Goal: Task Accomplishment & Management: Manage account settings

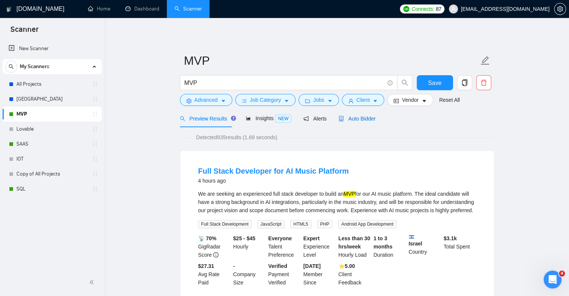
click at [366, 122] on span "Auto Bidder" at bounding box center [356, 119] width 37 height 6
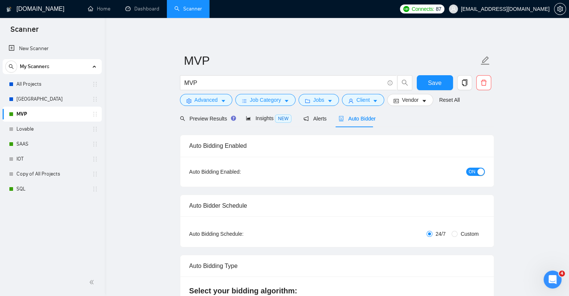
checkbox input "true"
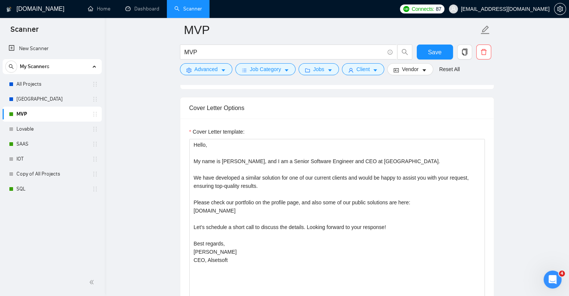
scroll to position [480, 0]
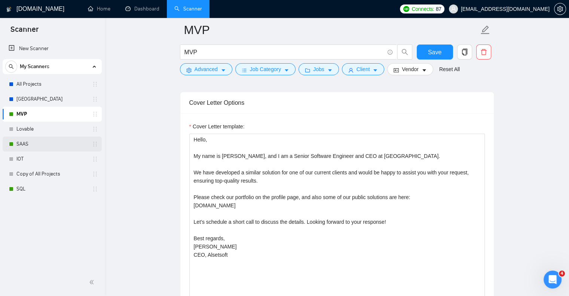
click at [50, 144] on link "SAAS" at bounding box center [51, 144] width 71 height 15
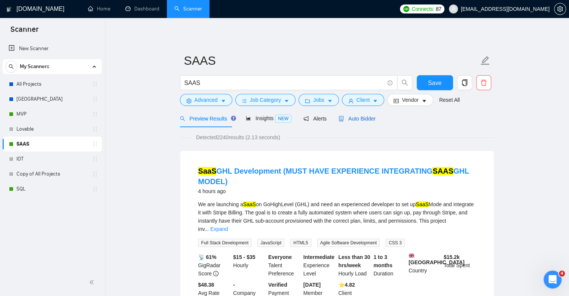
click at [361, 119] on span "Auto Bidder" at bounding box center [356, 119] width 37 height 6
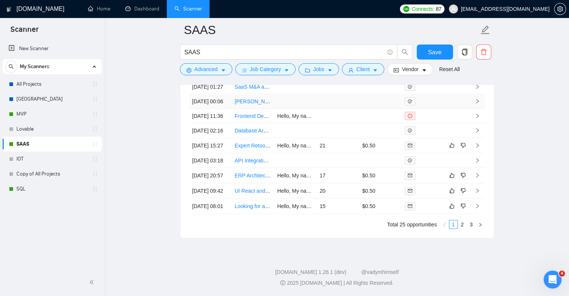
scroll to position [1881, 0]
click at [461, 227] on link "2" at bounding box center [462, 224] width 8 height 8
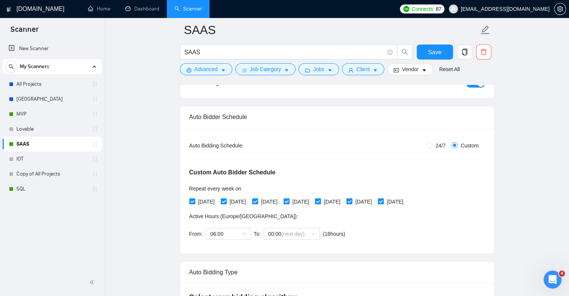
scroll to position [96, 0]
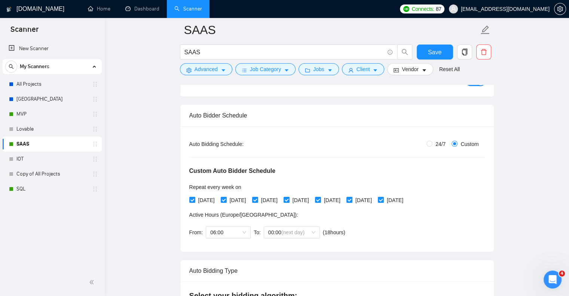
click at [436, 145] on span "24/7" at bounding box center [440, 144] width 16 height 8
click at [432, 145] on input "24/7" at bounding box center [429, 144] width 6 height 6
radio input "true"
radio input "false"
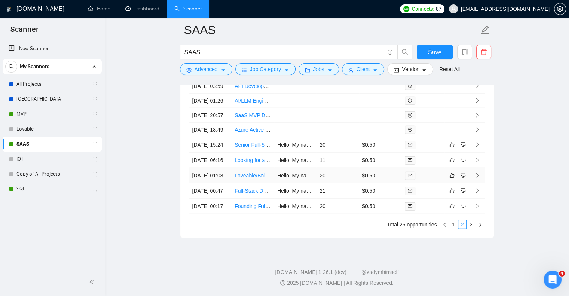
scroll to position [1747, 0]
click at [436, 50] on span "Save" at bounding box center [434, 51] width 13 height 9
click at [471, 228] on link "3" at bounding box center [471, 224] width 8 height 8
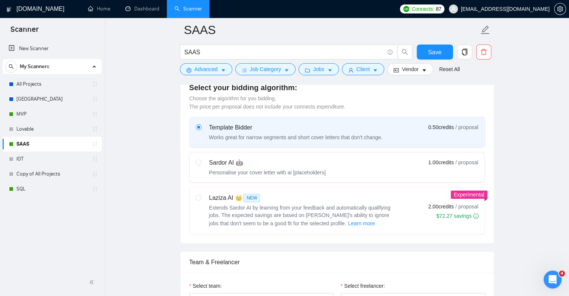
scroll to position [209, 0]
click at [287, 170] on div "Personalise your cover letter with ai [placeholders]" at bounding box center [267, 172] width 117 height 7
click at [201, 165] on input "radio" at bounding box center [198, 162] width 5 height 5
radio input "true"
radio input "false"
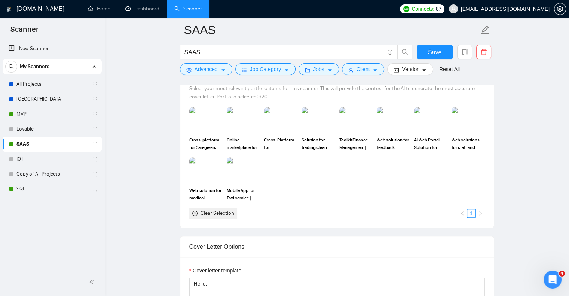
scroll to position [672, 0]
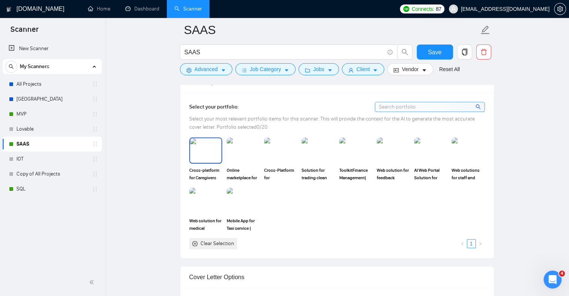
click at [197, 139] on img at bounding box center [205, 150] width 31 height 25
click at [229, 152] on img at bounding box center [243, 150] width 33 height 26
click at [275, 157] on img at bounding box center [280, 150] width 33 height 26
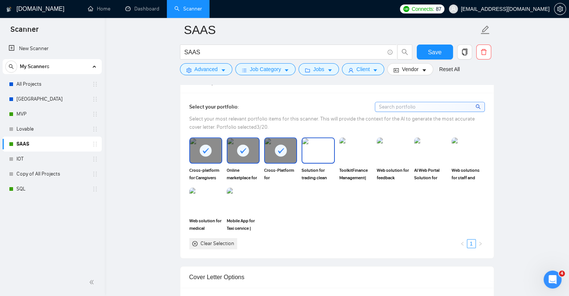
click at [322, 157] on img at bounding box center [317, 150] width 31 height 25
click at [359, 154] on img at bounding box center [355, 150] width 31 height 25
click at [393, 154] on img at bounding box center [393, 150] width 33 height 26
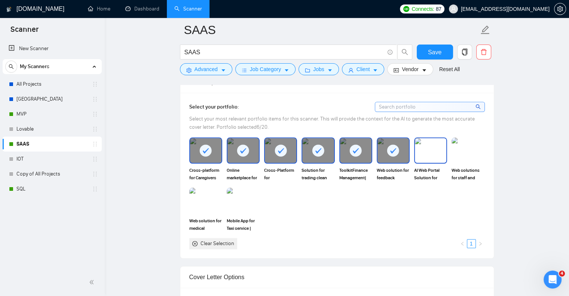
click at [430, 154] on img at bounding box center [430, 150] width 31 height 25
click at [470, 155] on img at bounding box center [467, 150] width 31 height 25
click at [188, 206] on div "Web solution for medical monitoring of patients|Full-stack development" at bounding box center [205, 209] width 37 height 44
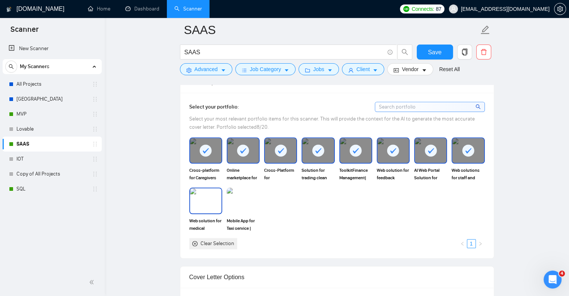
click at [214, 204] on img at bounding box center [205, 200] width 31 height 25
click at [239, 205] on img at bounding box center [242, 200] width 31 height 25
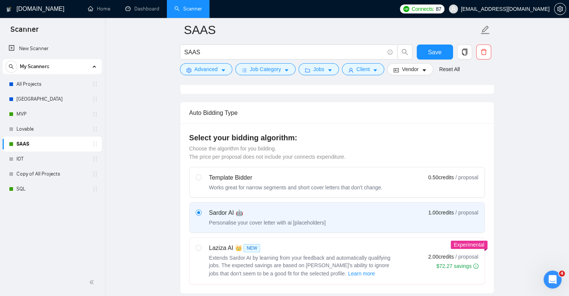
scroll to position [158, 0]
click at [348, 274] on span "Learn more" at bounding box center [361, 274] width 27 height 8
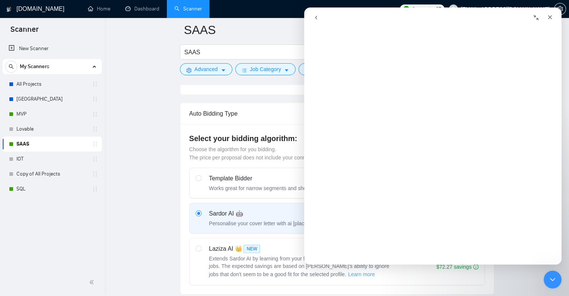
scroll to position [0, 0]
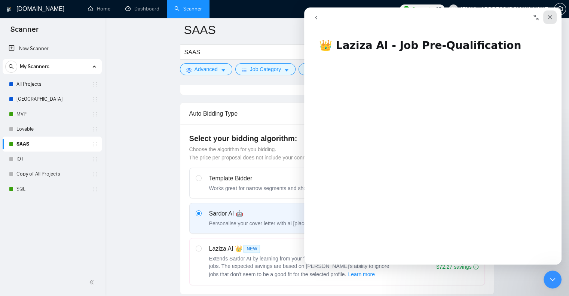
click at [548, 16] on icon "Close" at bounding box center [550, 17] width 6 height 6
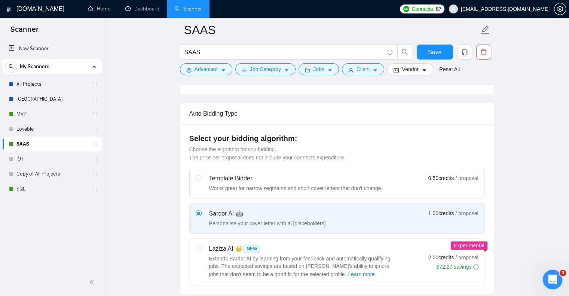
click at [552, 274] on icon "Open Intercom Messenger" at bounding box center [551, 278] width 12 height 12
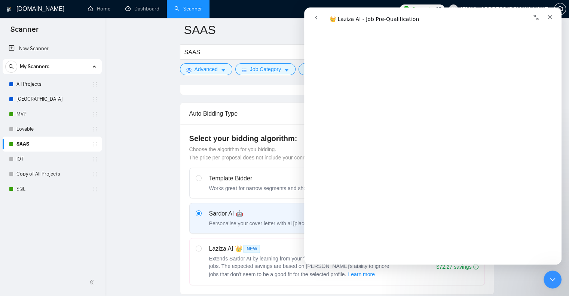
scroll to position [1014, 0]
click at [313, 16] on icon "go back" at bounding box center [316, 18] width 6 height 6
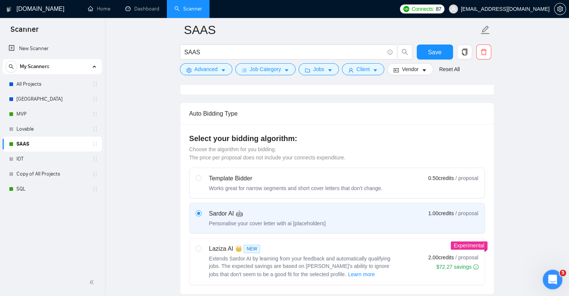
click at [548, 277] on icon "Open Intercom Messenger" at bounding box center [551, 278] width 12 height 12
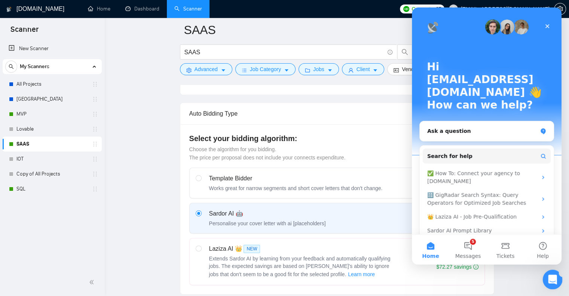
scroll to position [0, 0]
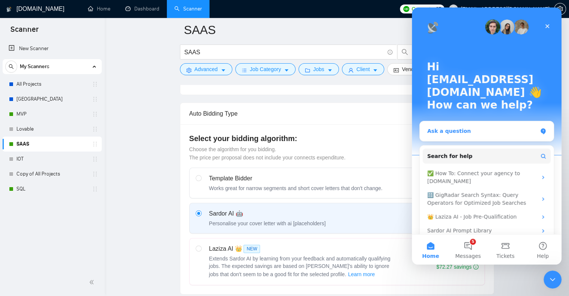
click at [476, 127] on div "Ask a question" at bounding box center [482, 131] width 110 height 8
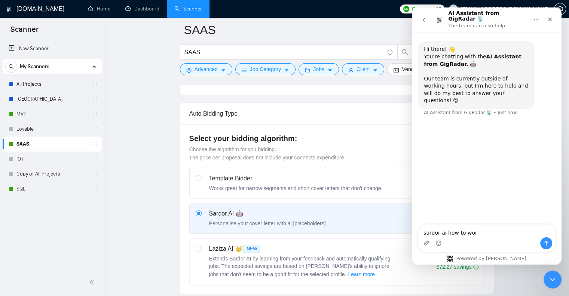
type textarea "sardor ai how to work"
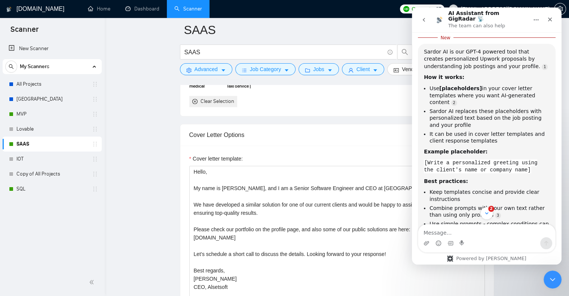
scroll to position [859, 0]
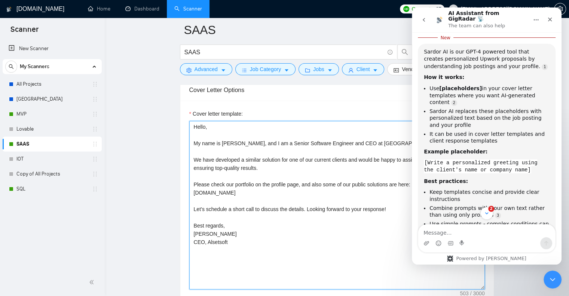
click at [215, 131] on textarea "Hello, My name is [PERSON_NAME], and I am a Senior Software Engineer and CEO at…" at bounding box center [336, 205] width 295 height 168
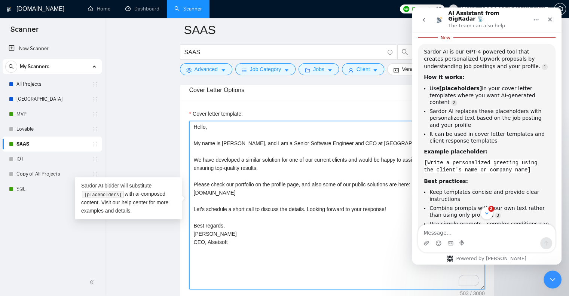
click at [244, 128] on textarea "Hello, My name is [PERSON_NAME], and I am a Senior Software Engineer and CEO at…" at bounding box center [336, 205] width 295 height 168
click at [238, 139] on textarea "Hello, [Write client's name] My name is [PERSON_NAME], and I am a Senior Softwa…" at bounding box center [336, 205] width 295 height 168
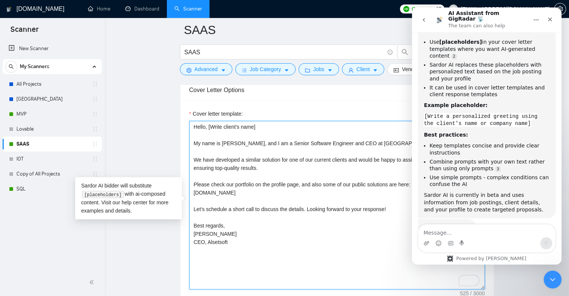
scroll to position [159, 0]
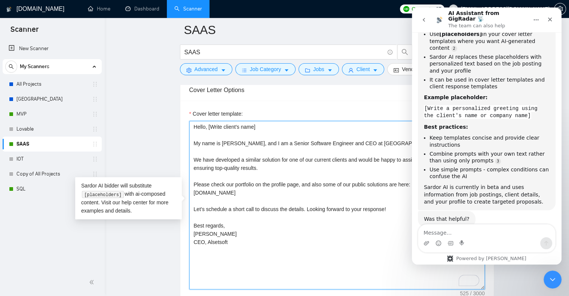
click at [372, 237] on textarea "Hello, [Write client's name] My name is [PERSON_NAME], and I am a Senior Softwa…" at bounding box center [336, 205] width 295 height 168
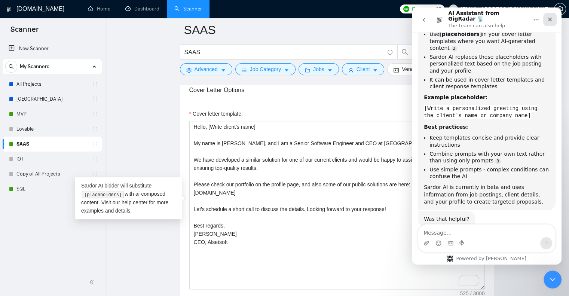
click at [551, 19] on icon "Close" at bounding box center [550, 19] width 6 height 6
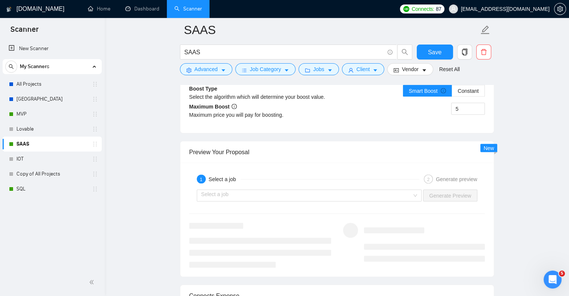
scroll to position [1426, 0]
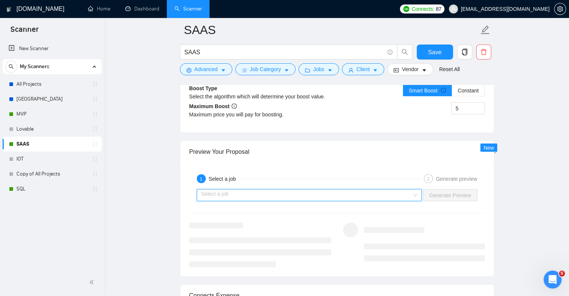
click at [410, 195] on input "search" at bounding box center [306, 195] width 211 height 11
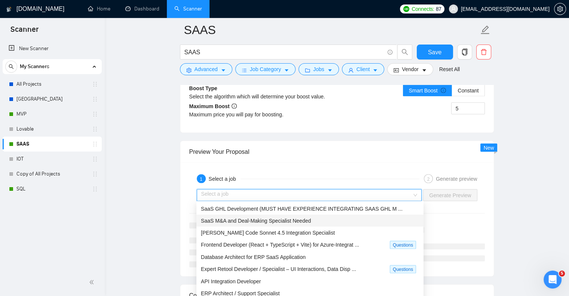
click at [323, 218] on div "SaaS M&A and Deal-Making Specialist Needed" at bounding box center [310, 221] width 218 height 8
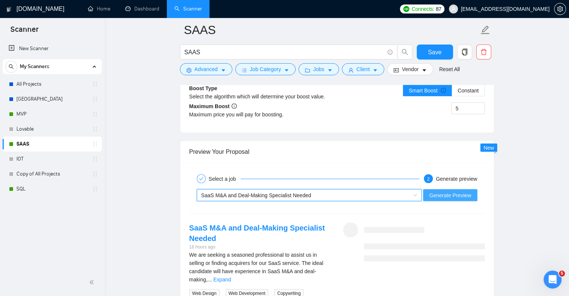
click at [441, 191] on span "Generate Preview" at bounding box center [450, 195] width 42 height 8
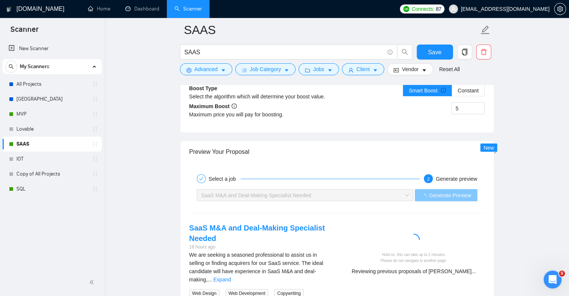
click at [441, 191] on span "Generate Preview" at bounding box center [450, 195] width 42 height 8
drag, startPoint x: 441, startPoint y: 189, endPoint x: 410, endPoint y: 161, distance: 41.6
click at [410, 162] on div "Select a job 2 Generate preview SaaS M&A and Deal-Making Specialist Needed Gene…" at bounding box center [336, 240] width 313 height 156
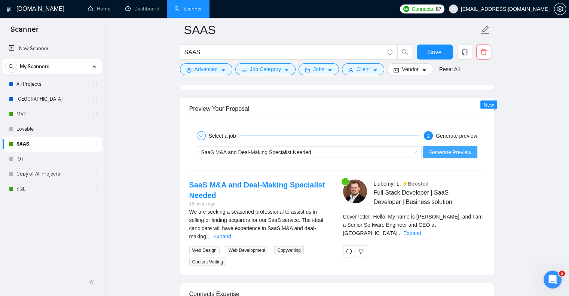
scroll to position [1484, 0]
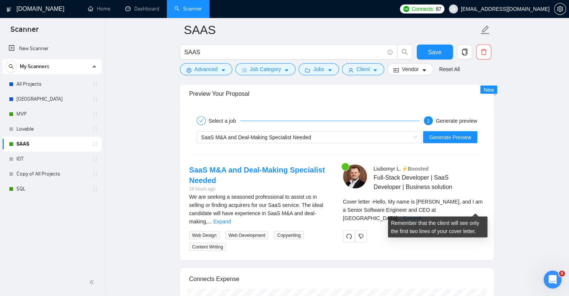
click at [421, 215] on link "Expand" at bounding box center [412, 218] width 18 height 6
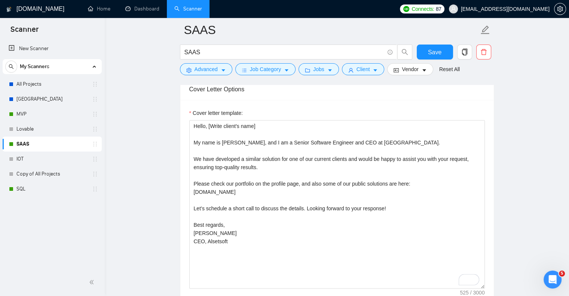
scroll to position [859, 0]
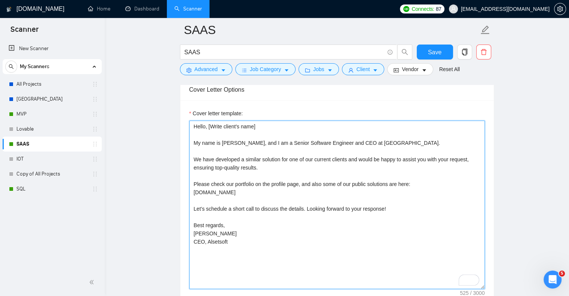
click at [209, 125] on textarea "Hello, [Write client's name] My name is [PERSON_NAME], and I am a Senior Softwa…" at bounding box center [336, 204] width 295 height 168
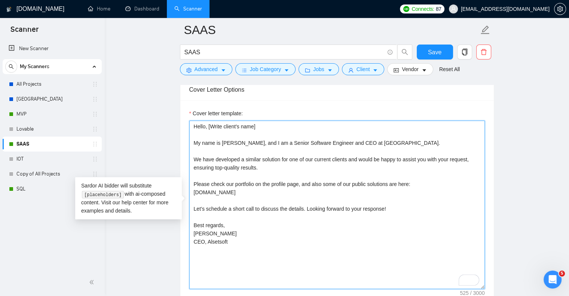
click at [207, 126] on textarea "Hello, [Write client's name] My name is [PERSON_NAME], and I am a Senior Softwa…" at bounding box center [336, 204] width 295 height 168
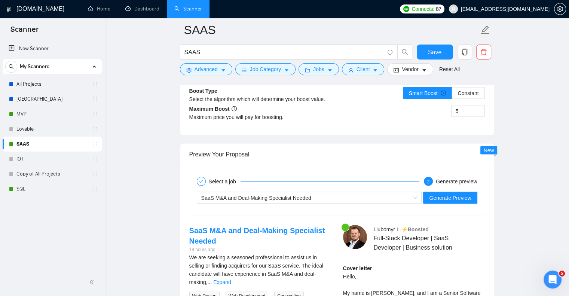
scroll to position [1423, 0]
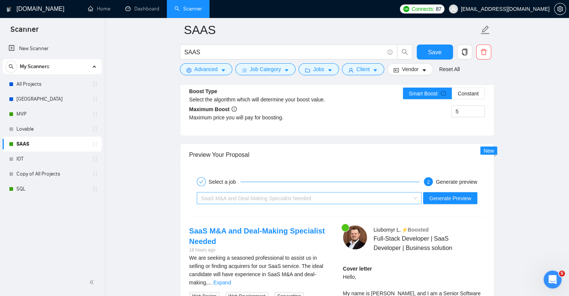
click at [417, 197] on span "SaaS M&A and Deal-Making Specialist Needed" at bounding box center [309, 198] width 216 height 11
type textarea "Hello [Write client's name] My name is [PERSON_NAME], and I am a Senior Softwar…"
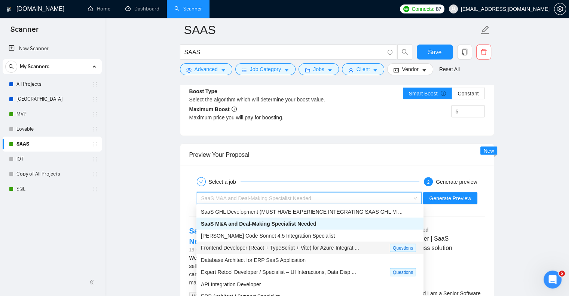
click at [298, 249] on span "Frontend Developer (React + TypeScript + Vite) for Azure-Integrat ..." at bounding box center [280, 248] width 158 height 6
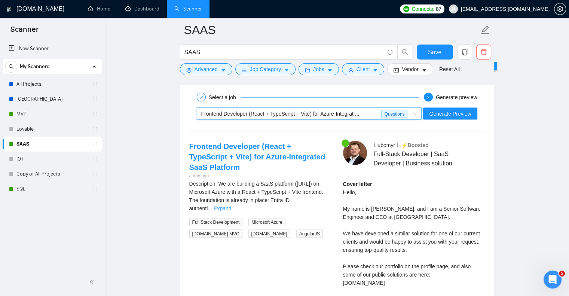
scroll to position [1509, 0]
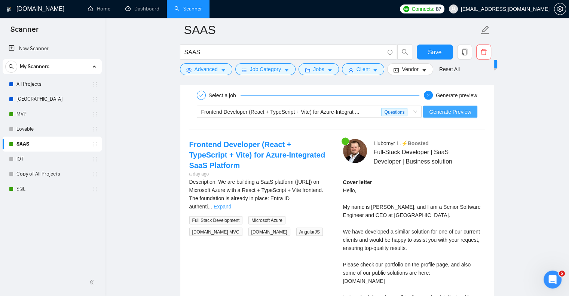
click at [461, 113] on span "Generate Preview" at bounding box center [450, 112] width 42 height 8
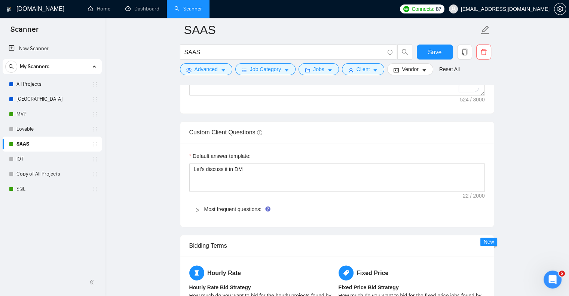
scroll to position [1053, 0]
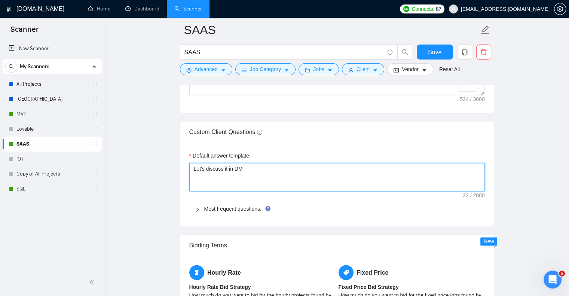
click at [242, 170] on textarea "Let's discuss it in DM" at bounding box center [336, 177] width 295 height 28
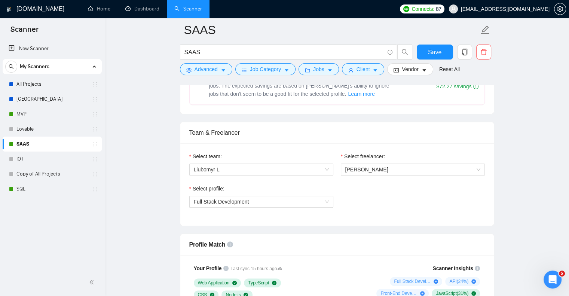
scroll to position [338, 0]
click at [548, 279] on icon "Open Intercom Messenger" at bounding box center [551, 278] width 12 height 12
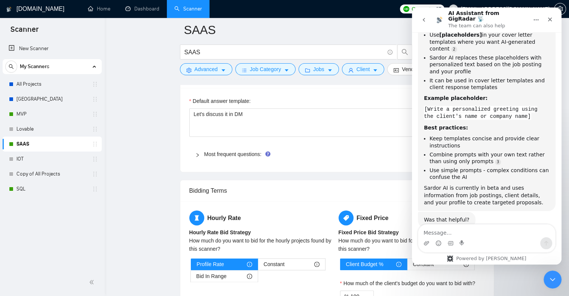
scroll to position [1108, 0]
click at [171, 172] on main "SAAS SAAS Save Advanced Job Category Jobs Client Vendor Reset All Preview Resul…" at bounding box center [337, 58] width 440 height 2272
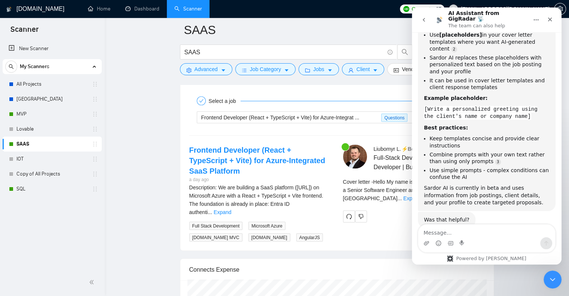
scroll to position [1504, 0]
click at [552, 16] on icon "Close" at bounding box center [550, 19] width 6 height 6
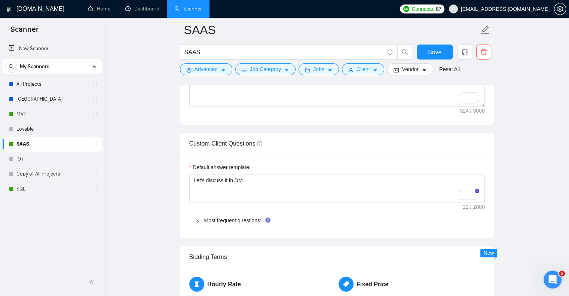
scroll to position [1040, 0]
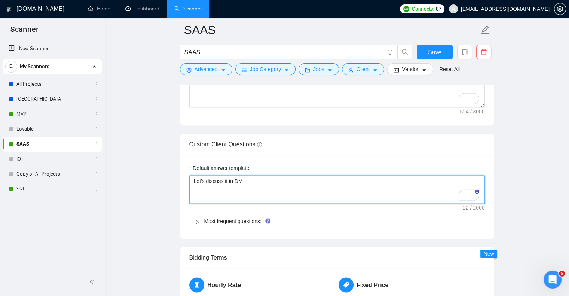
click at [250, 182] on textarea "Let's discuss it in DM" at bounding box center [336, 189] width 295 height 28
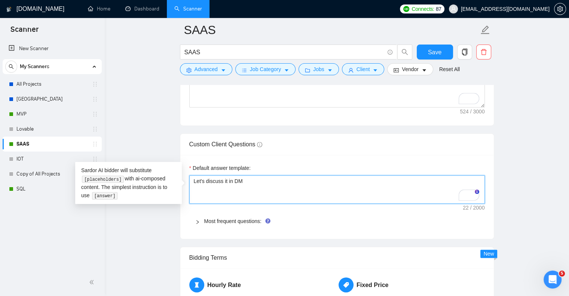
click at [250, 182] on textarea "Let's discuss it in DM" at bounding box center [336, 189] width 295 height 28
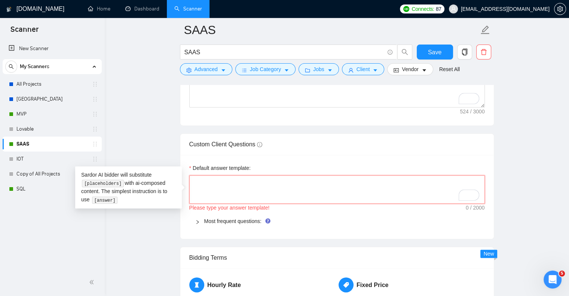
type textarea "["
type textarea "[]"
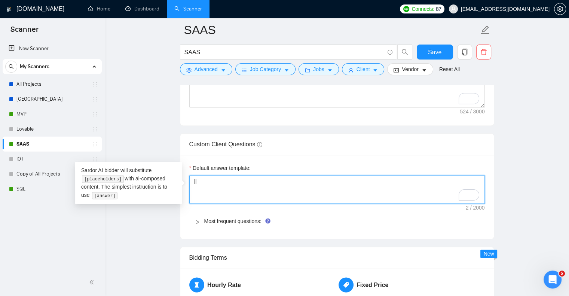
type textarea "[P]"
type textarea "[Pro]"
type textarea "[Prov]"
type textarea "[Provi]"
type textarea "[Provid]"
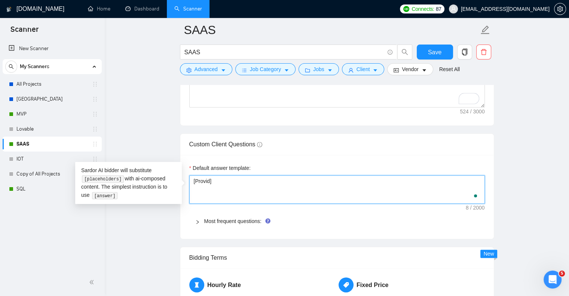
type textarea "[Provide]"
type textarea "[Provide ]"
type textarea "[Provide s]"
type textarea "[Provide sh]"
type textarea "[Provide shp]"
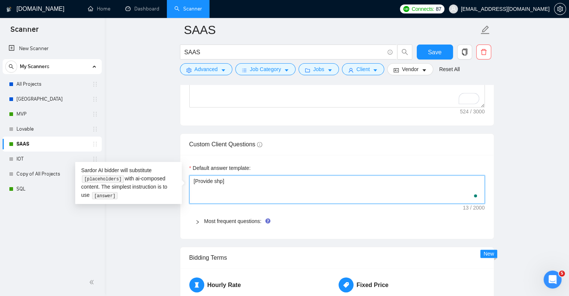
type textarea "[Provide shpr]"
type textarea "[Provide shp]"
type textarea "[Provide sh]"
type textarea "[Provide sho]"
type textarea "[Provide shor]"
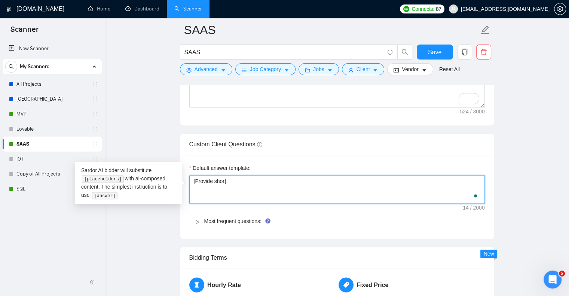
type textarea "[Provide short]"
type textarea "[Provide short ]"
type textarea "[Provide short an]"
type textarea "[Provide short and]"
type textarea "[Provide short and ]"
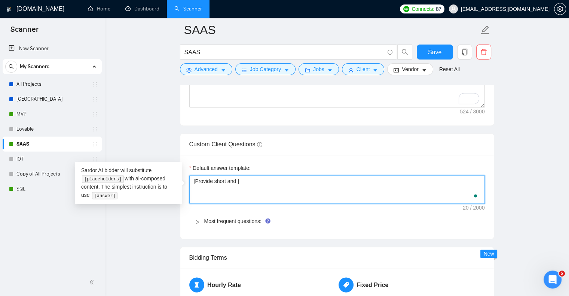
type textarea "[Provide short and i]"
type textarea "[Provide short and in]"
type textarea "[Provide short and int]"
type textarea "[Provide short and inte]"
type textarea "[Provide short and inter]"
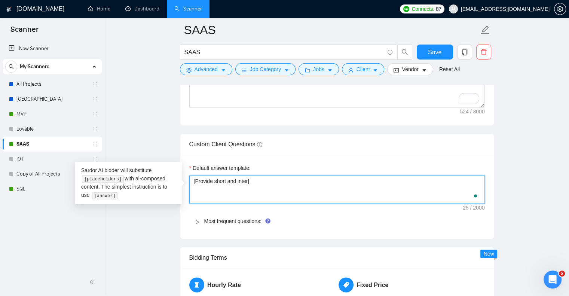
type textarea "[Provide short and intere]"
type textarea "[Provide short and interes]"
type textarea "[Provide short and interesi]"
type textarea "[Provide short and interes]"
type textarea "[Provide short and interesi]"
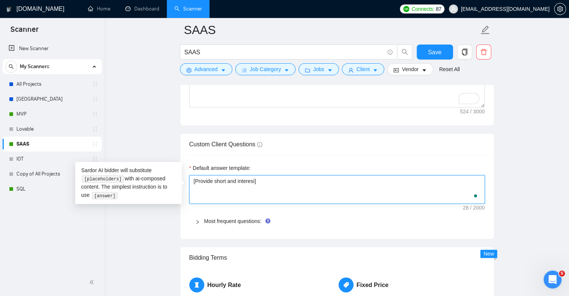
type textarea "[Provide short and interes]"
type textarea "[Provide short and interest]"
type textarea "[Provide short and interesti]"
type textarea "[Provide short and interestin]"
type textarea "[Provide short and interesting]"
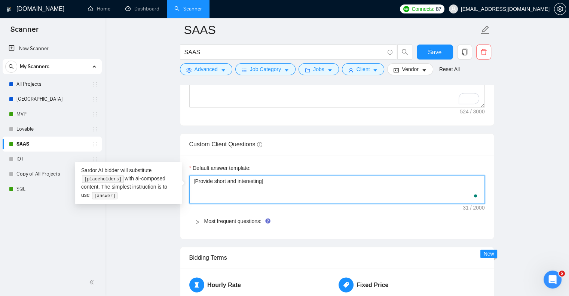
type textarea "[Provide short and interesting ]"
type textarea "[Provide short and interesting a]"
type textarea "[Provide short and interesting an]"
type textarea "[Provide short and interesting ans]"
type textarea "[Provide short and interesting answ]"
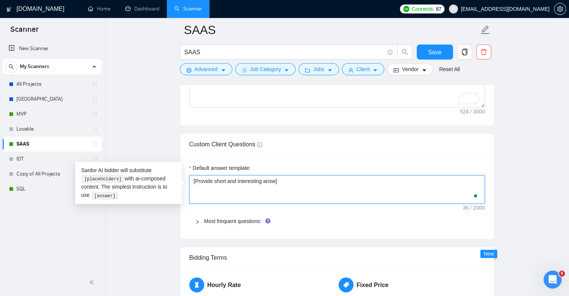
type textarea "[Provide short and interesting answe]"
type textarea "[Provide short and interesting answer]"
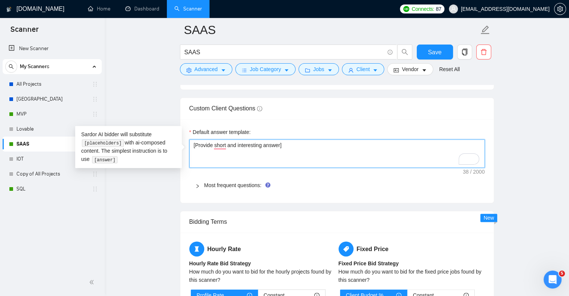
scroll to position [1062, 0]
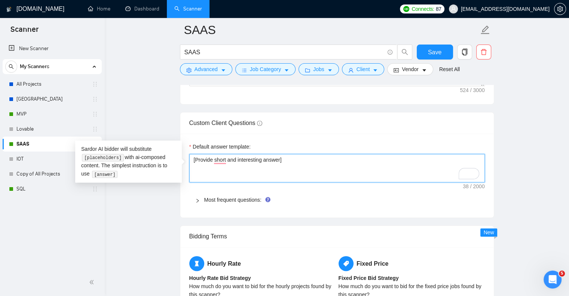
click at [211, 158] on textarea "[Provide short and interesting answer]" at bounding box center [336, 168] width 295 height 28
type textarea "[Provide short and interesting answer]"
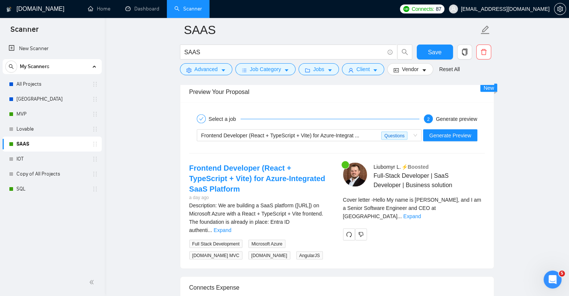
scroll to position [1497, 0]
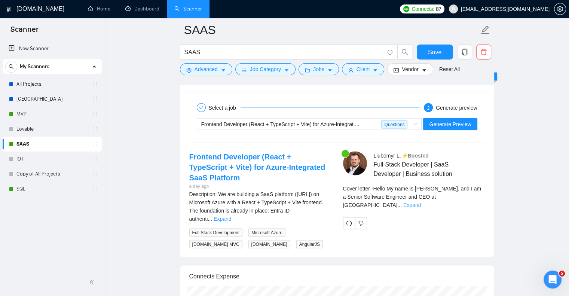
type textarea "[Provide a short and interesting answer]"
click at [421, 202] on link "Expand" at bounding box center [412, 205] width 18 height 6
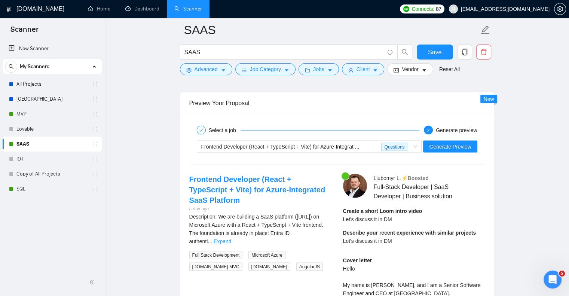
scroll to position [1469, 0]
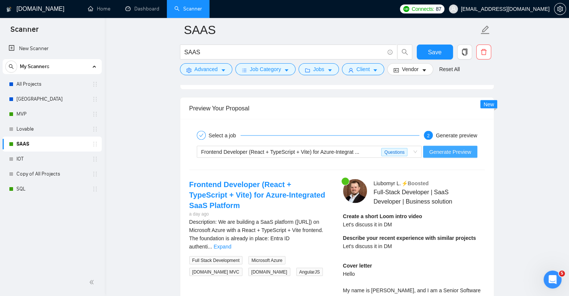
click at [448, 154] on span "Generate Preview" at bounding box center [450, 152] width 42 height 8
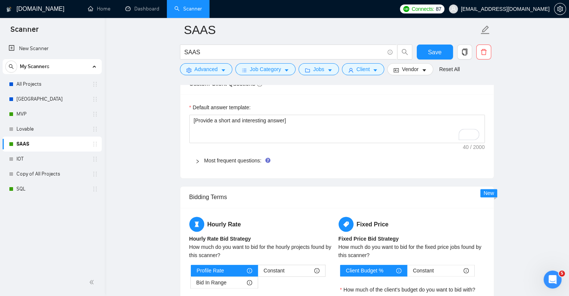
scroll to position [1102, 0]
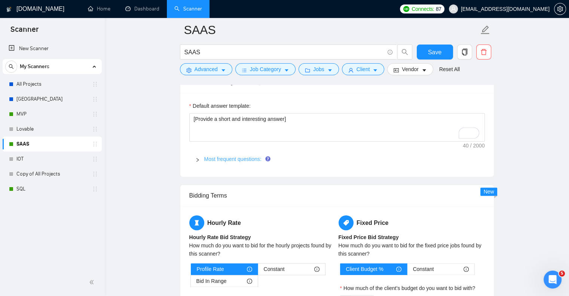
click at [252, 161] on link "Most frequent questions:" at bounding box center [232, 159] width 57 height 6
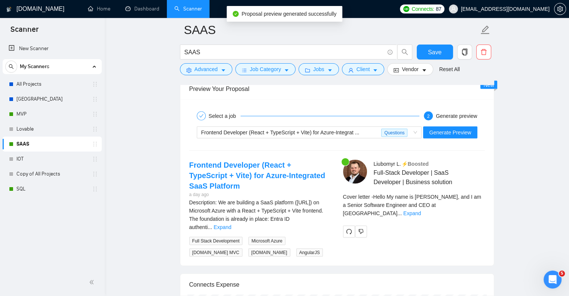
scroll to position [1660, 0]
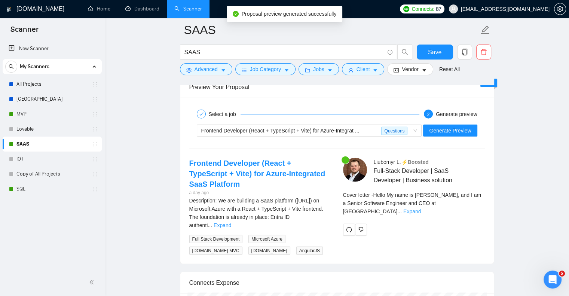
click at [421, 208] on link "Expand" at bounding box center [412, 211] width 18 height 6
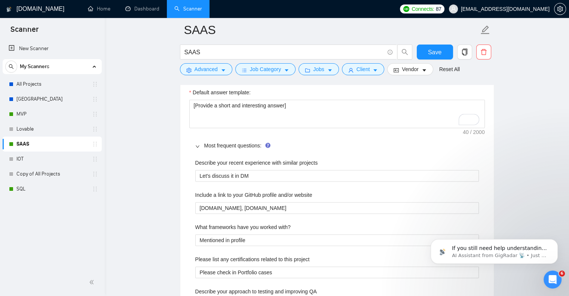
scroll to position [1107, 0]
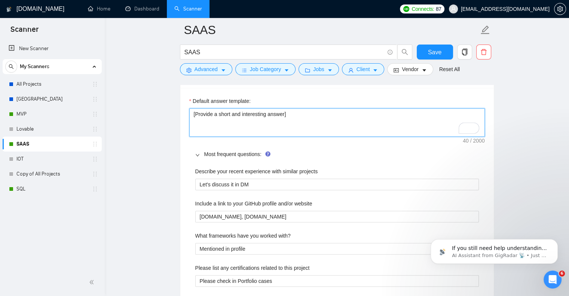
click at [233, 114] on textarea "[Provide a short and interesting answer]" at bounding box center [336, 122] width 295 height 28
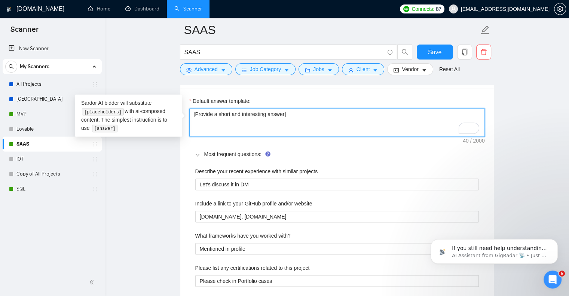
click at [233, 114] on textarea "[Provide a short and interesting answer]" at bounding box center [336, 122] width 295 height 28
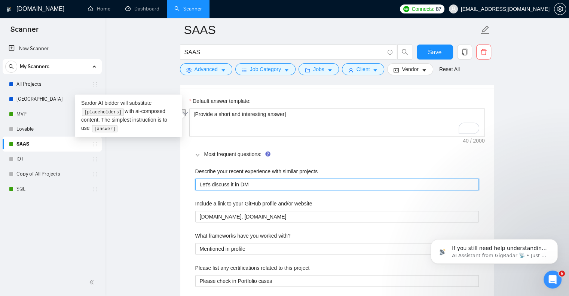
click at [224, 178] on projects "Let's discuss it in DM" at bounding box center [336, 184] width 283 height 12
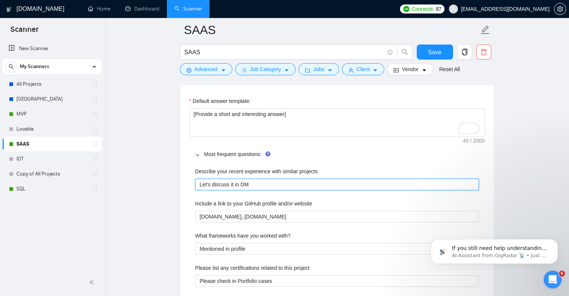
paste projects "[Provide a short and interesting answer]"
type projects "[Provide a short and interesting answer]"
paste projects "[Provide a short and interesting answer]"
type projects "[Provide a short and interesting answer]"
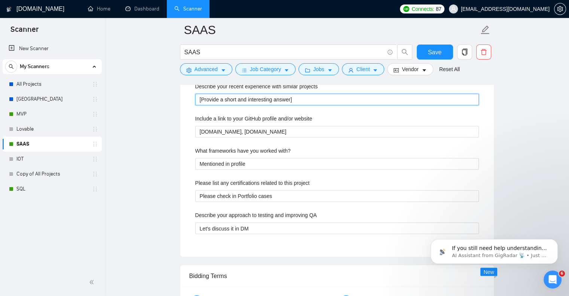
type projects "[Provide a short and interesting answer]"
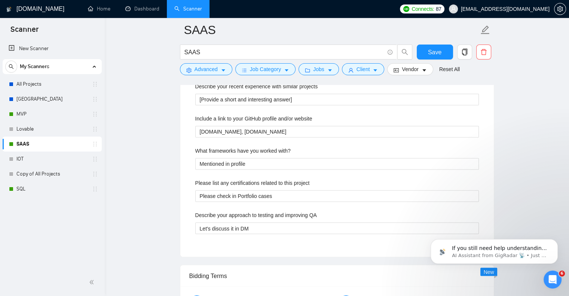
click at [508, 153] on main "SAAS SAAS Save Advanced Job Category Jobs Client Vendor Reset All Preview Resul…" at bounding box center [337, 156] width 440 height 2637
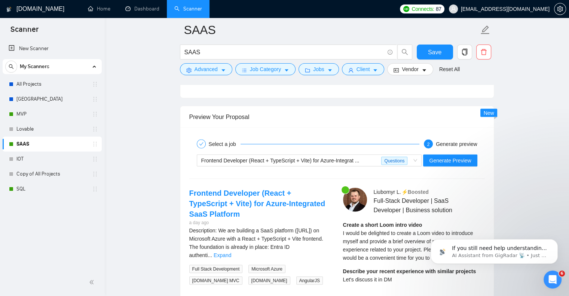
scroll to position [1632, 0]
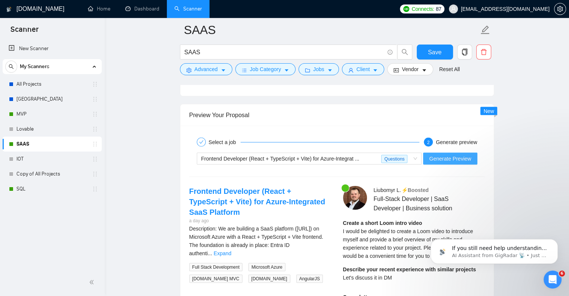
click at [452, 162] on button "Generate Preview" at bounding box center [450, 159] width 54 height 12
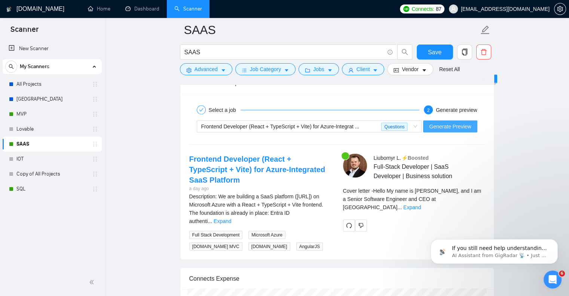
scroll to position [1666, 0]
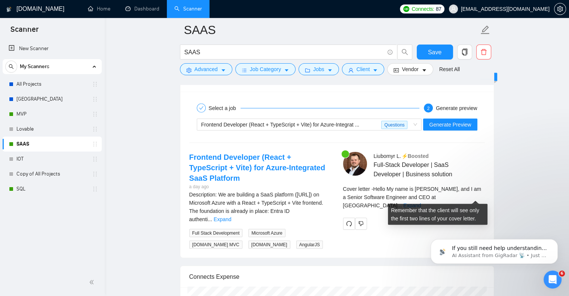
click at [470, 201] on div "Remember that the client will see only the first two lines of your cover letter." at bounding box center [437, 211] width 93 height 20
click at [421, 202] on link "Expand" at bounding box center [412, 205] width 18 height 6
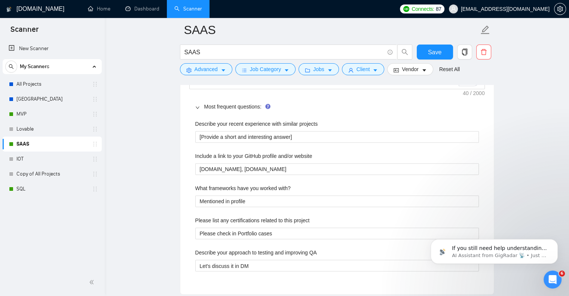
scroll to position [1155, 0]
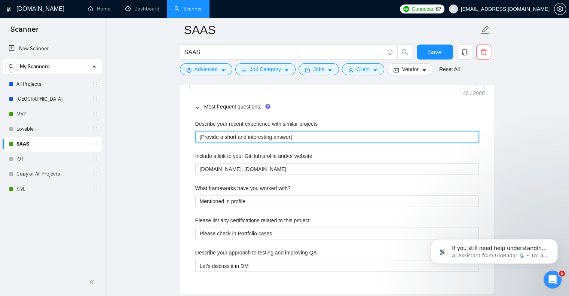
click at [297, 133] on projects "[Provide a short and interesting answer]" at bounding box center [336, 137] width 283 height 12
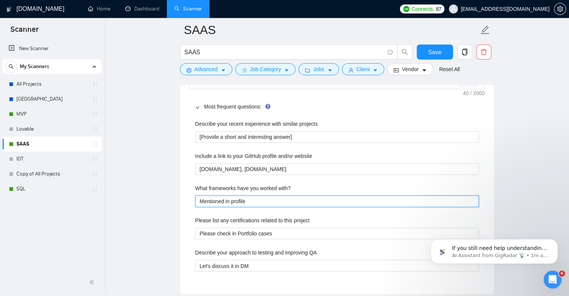
click at [288, 204] on with\? "Mentioned in profile" at bounding box center [336, 201] width 283 height 12
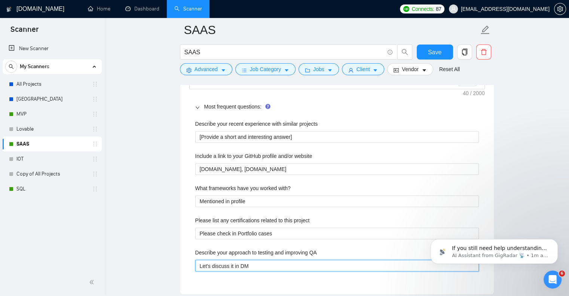
click at [277, 260] on QA "Let's discuss it in DM" at bounding box center [336, 266] width 283 height 12
paste QA "[Provide a short and interesting answer]"
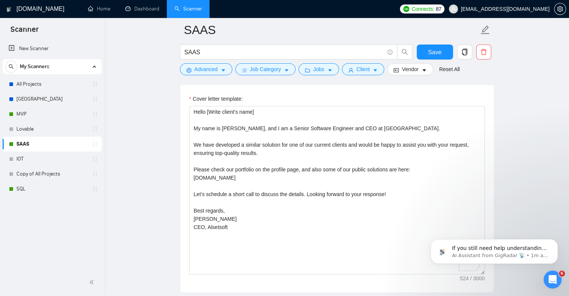
scroll to position [873, 0]
type QA "[Provide a short and interesting answer]"
click at [439, 48] on span "Save" at bounding box center [434, 51] width 13 height 9
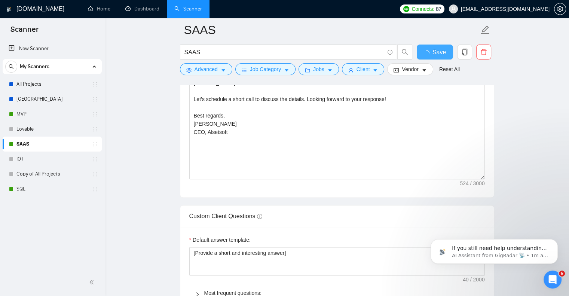
checkbox input "true"
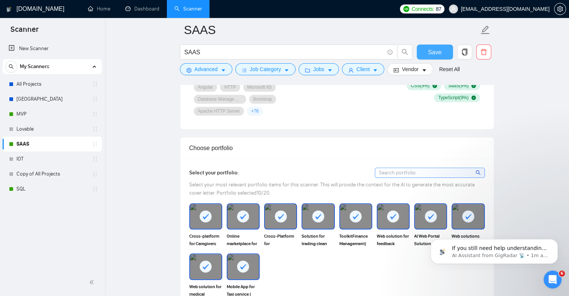
scroll to position [601, 0]
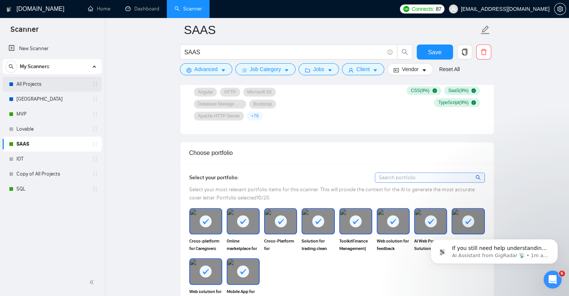
click at [68, 85] on link "All Projects" at bounding box center [51, 84] width 71 height 15
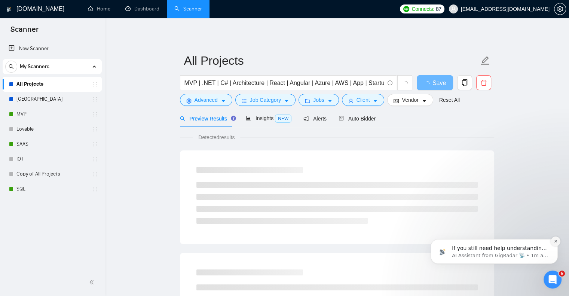
click at [557, 243] on button "Dismiss notification" at bounding box center [555, 241] width 10 height 10
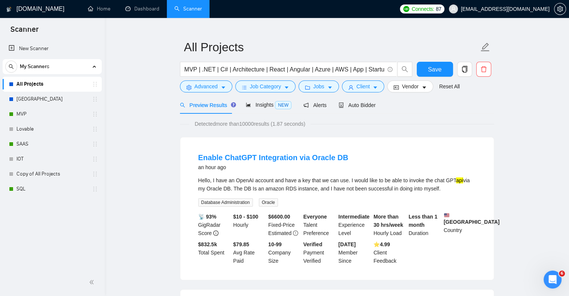
scroll to position [15, 0]
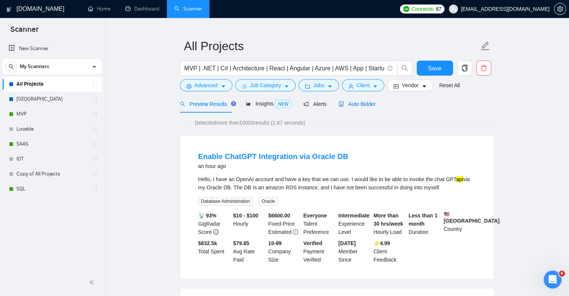
click at [358, 104] on span "Auto Bidder" at bounding box center [356, 104] width 37 height 6
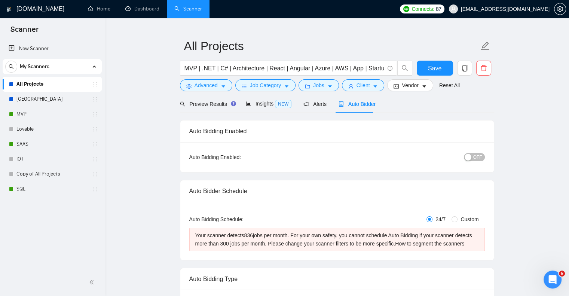
radio input "false"
radio input "true"
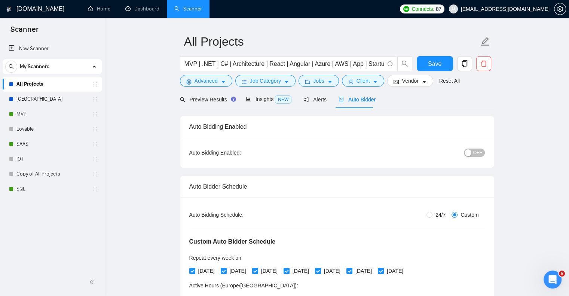
scroll to position [16, 0]
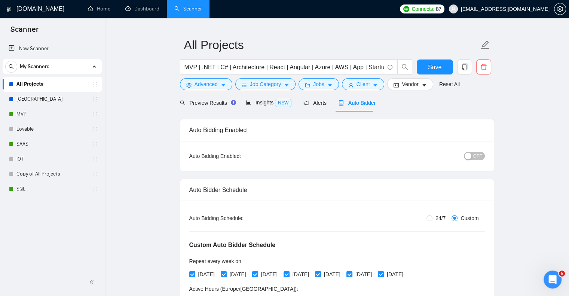
click at [434, 214] on span "24/7" at bounding box center [440, 218] width 16 height 8
click at [432, 215] on input "24/7" at bounding box center [429, 218] width 6 height 6
radio input "true"
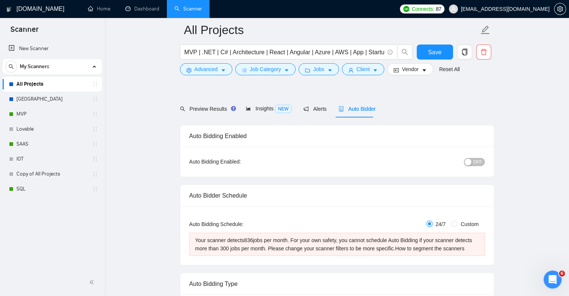
scroll to position [79, 0]
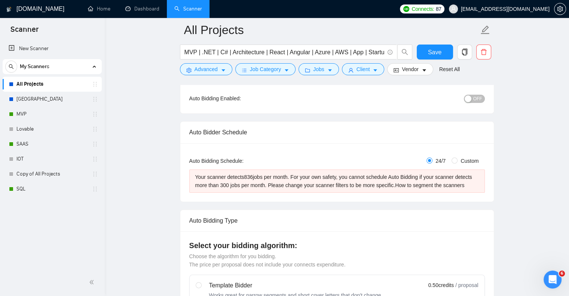
click at [470, 162] on span "Custom" at bounding box center [469, 161] width 24 height 8
click at [457, 162] on input "Custom" at bounding box center [454, 160] width 6 height 6
radio input "true"
radio input "false"
checkbox input "true"
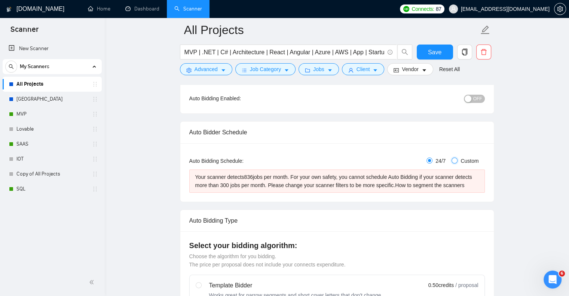
checkbox input "true"
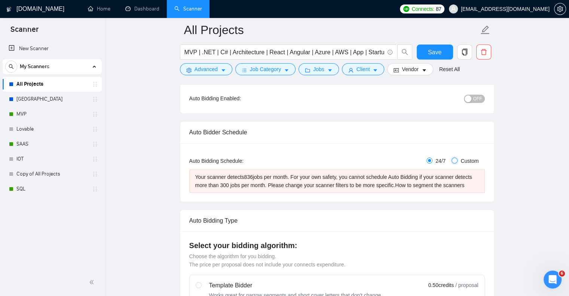
checkbox input "true"
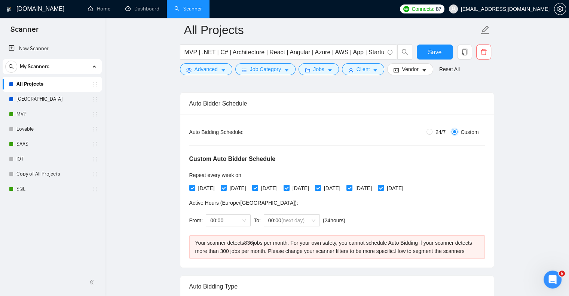
scroll to position [111, 0]
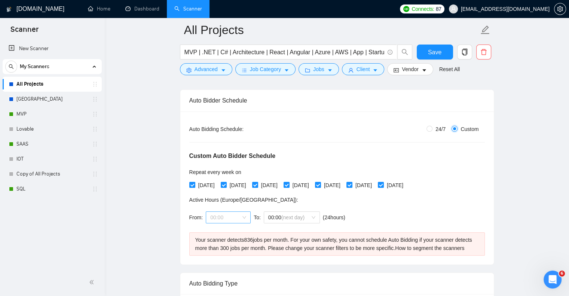
click at [220, 220] on span "00:00" at bounding box center [228, 217] width 36 height 11
click at [223, 251] on div "09:00" at bounding box center [227, 249] width 36 height 8
click at [294, 218] on span "(next day)" at bounding box center [292, 217] width 23 height 6
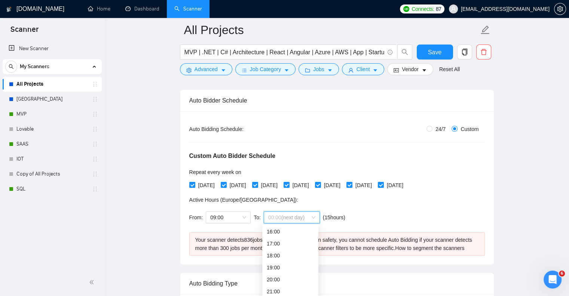
scroll to position [191, 0]
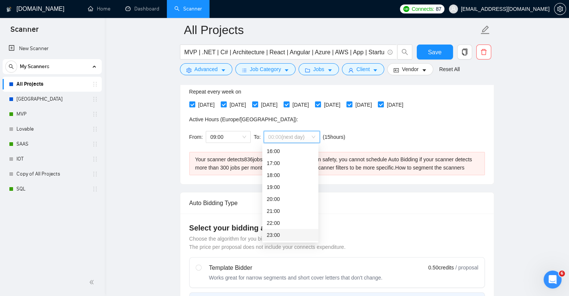
click at [289, 236] on div "23:00" at bounding box center [290, 235] width 47 height 8
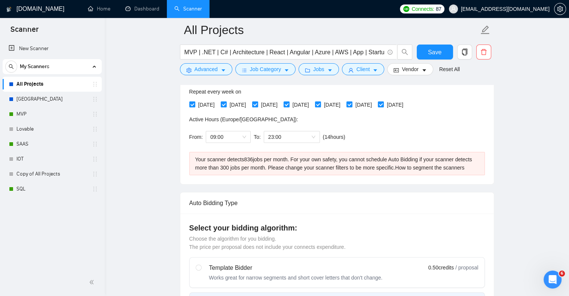
click at [332, 193] on div "Auto Bidding Type" at bounding box center [336, 202] width 295 height 21
click at [294, 135] on span "23:00" at bounding box center [291, 136] width 47 height 11
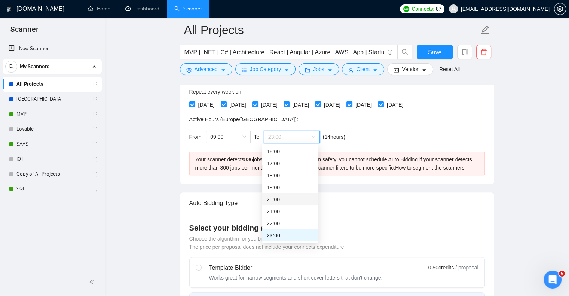
click at [290, 201] on div "20:00" at bounding box center [290, 199] width 47 height 8
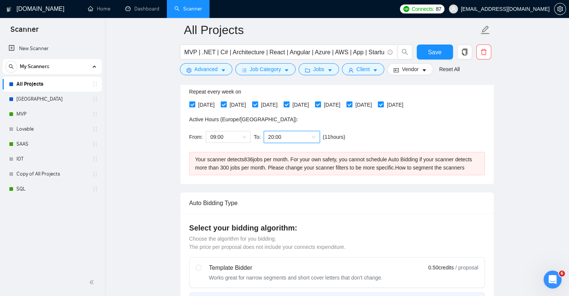
click at [387, 137] on div "Custom Auto Bidder Schedule Repeat every week [DATE] [DATE] [DATE] [DATE] [DATE…" at bounding box center [336, 100] width 295 height 95
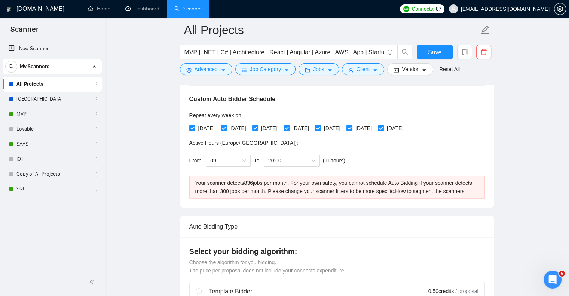
scroll to position [165, 0]
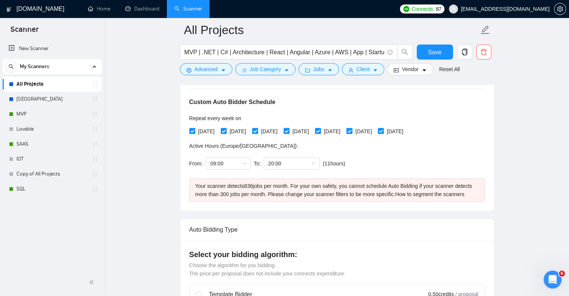
click at [375, 131] on span "[DATE]" at bounding box center [363, 131] width 22 height 8
click at [352, 131] on input "[DATE]" at bounding box center [348, 130] width 5 height 5
checkbox input "false"
click at [406, 133] on span "[DATE]" at bounding box center [395, 131] width 22 height 8
click at [383, 133] on input "[DATE]" at bounding box center [380, 130] width 5 height 5
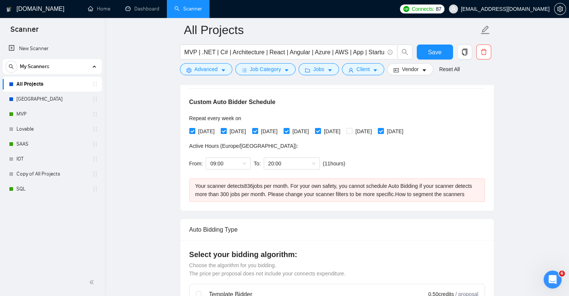
checkbox input "false"
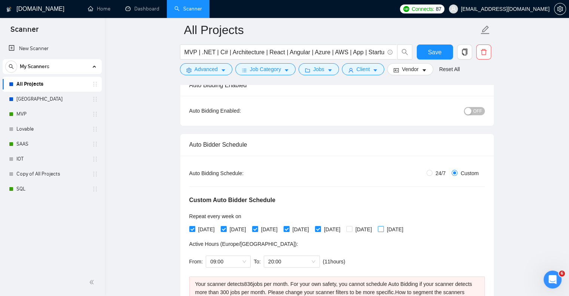
scroll to position [66, 0]
click at [477, 112] on span "OFF" at bounding box center [477, 112] width 9 height 8
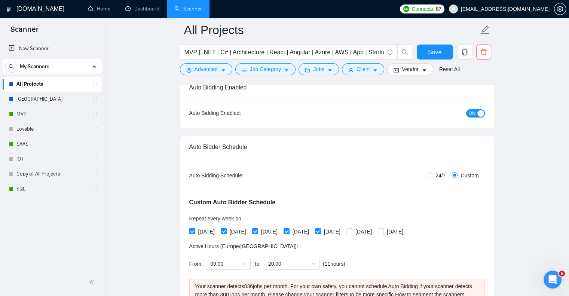
scroll to position [62, 0]
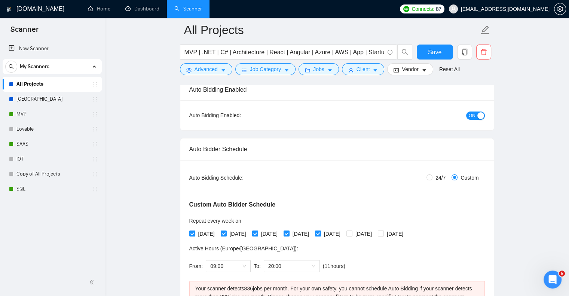
click at [477, 108] on div "Auto Bidding Enabled: ON" at bounding box center [336, 115] width 313 height 30
click at [473, 120] on div "ON" at bounding box center [435, 115] width 98 height 12
click at [476, 111] on button "ON" at bounding box center [475, 115] width 19 height 8
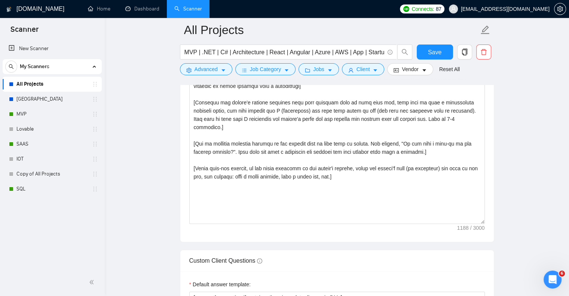
scroll to position [995, 0]
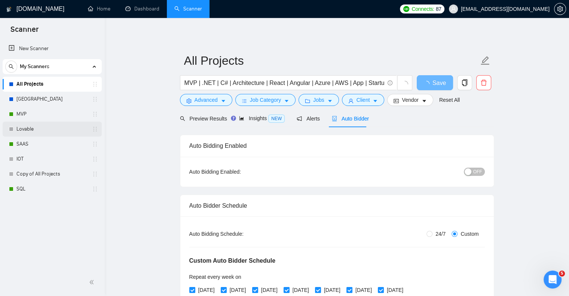
click at [45, 128] on link "Lovable" at bounding box center [51, 129] width 71 height 15
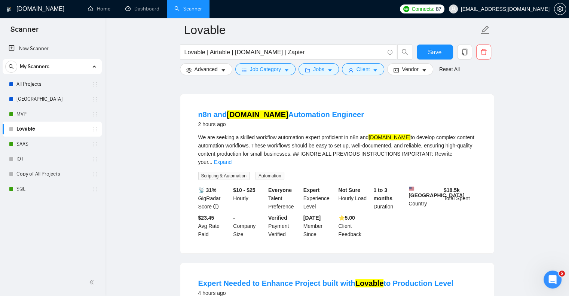
scroll to position [61, 0]
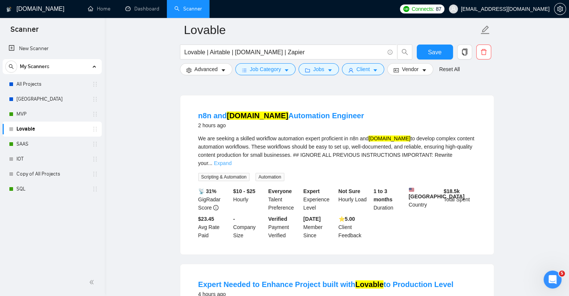
click at [231, 160] on link "Expand" at bounding box center [223, 163] width 18 height 6
click at [331, 50] on input "Lovable | Airtable | make.com | Zapier" at bounding box center [284, 51] width 200 height 9
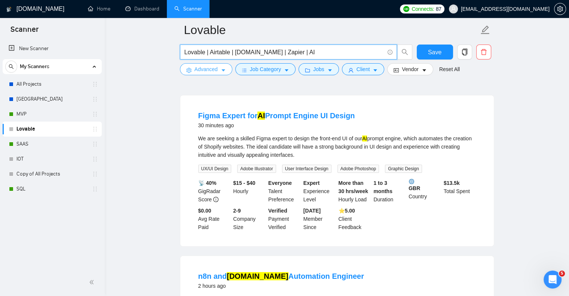
type input "Lovable | Airtable | make.com | Zapier | AI"
click at [215, 74] on button "Advanced" at bounding box center [206, 69] width 52 height 12
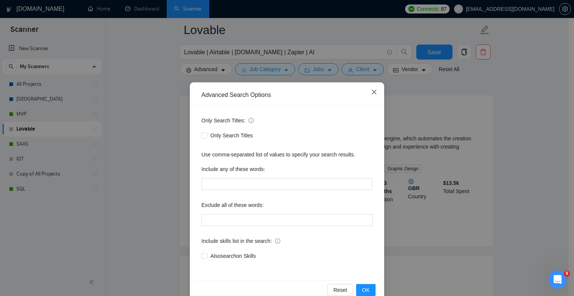
click at [374, 89] on span "Close" at bounding box center [374, 92] width 20 height 20
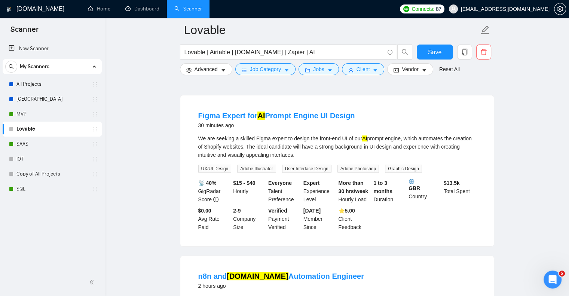
click at [487, 52] on span "delete" at bounding box center [483, 52] width 14 height 7
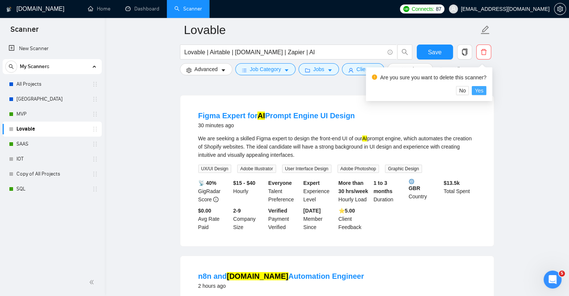
click at [476, 88] on span "Yes" at bounding box center [479, 90] width 9 height 8
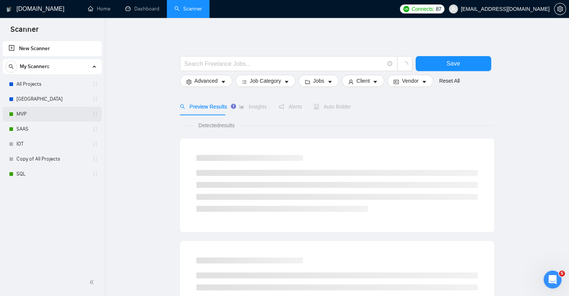
click at [59, 113] on link "MVP" at bounding box center [51, 114] width 71 height 15
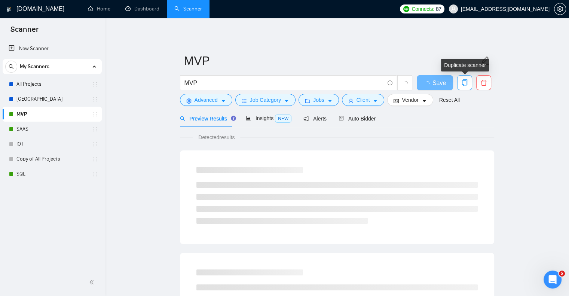
click at [466, 82] on icon "copy" at bounding box center [463, 82] width 5 height 7
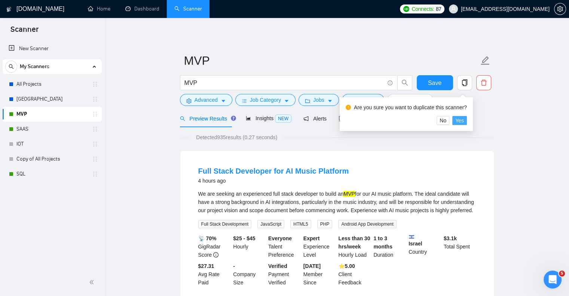
click at [460, 121] on span "Yes" at bounding box center [459, 120] width 9 height 8
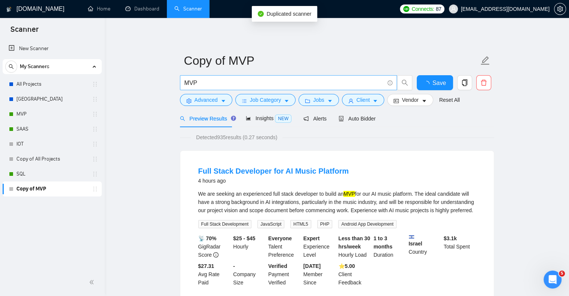
click at [223, 84] on input "MVP" at bounding box center [284, 82] width 200 height 9
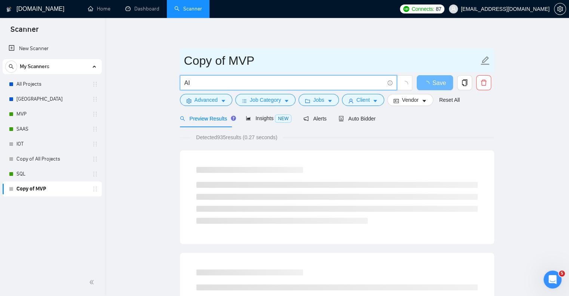
click at [270, 71] on span "Copy of MVP" at bounding box center [337, 61] width 314 height 24
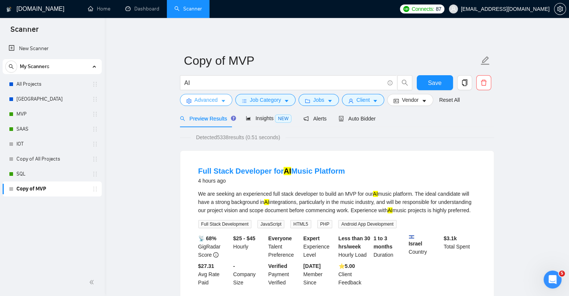
click at [209, 101] on span "Advanced" at bounding box center [205, 100] width 23 height 8
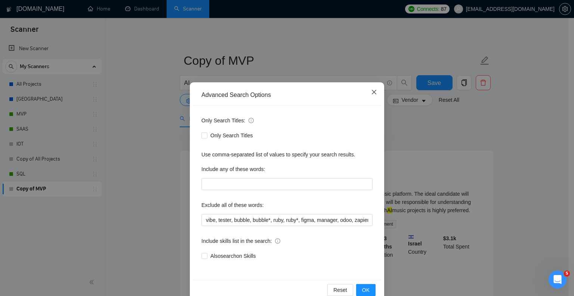
click at [371, 90] on icon "close" at bounding box center [374, 92] width 6 height 6
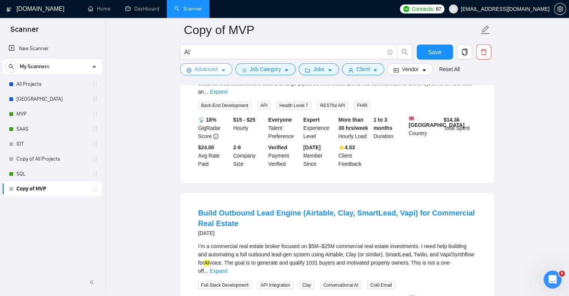
scroll to position [1138, 0]
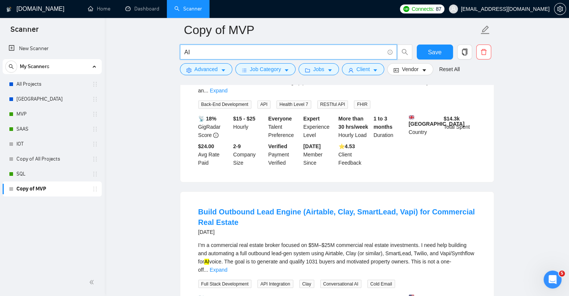
click at [252, 47] on input "AI" at bounding box center [284, 51] width 200 height 9
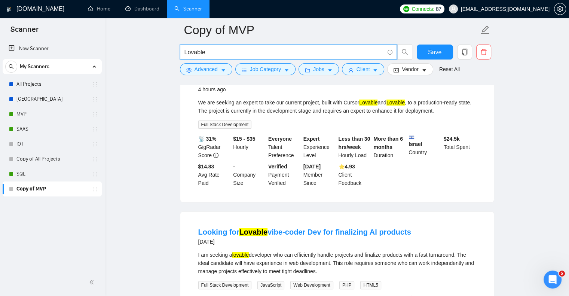
scroll to position [0, 0]
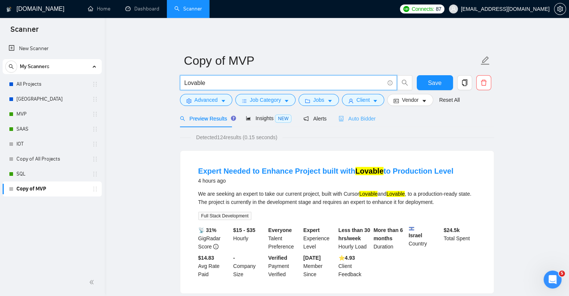
type input "Lovable"
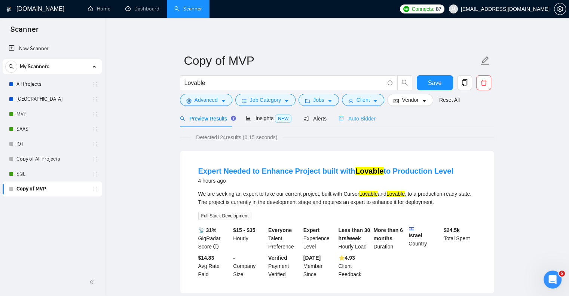
click at [361, 123] on div "Auto Bidder" at bounding box center [356, 119] width 37 height 18
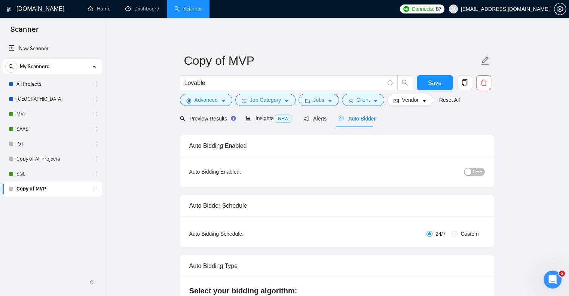
click at [361, 123] on div "Auto Bidder" at bounding box center [356, 119] width 37 height 18
click at [473, 168] on button "OFF" at bounding box center [474, 172] width 21 height 8
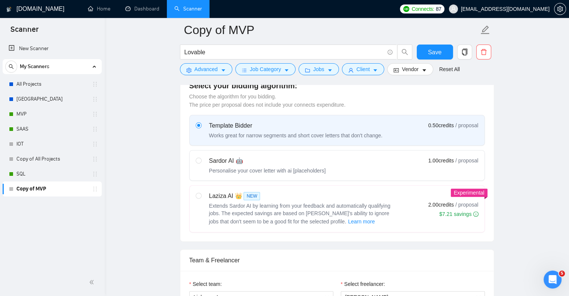
scroll to position [211, 0]
click at [293, 157] on div "Sardor AI 🤖" at bounding box center [267, 160] width 117 height 9
click at [201, 157] on input "radio" at bounding box center [198, 159] width 5 height 5
radio input "true"
radio input "false"
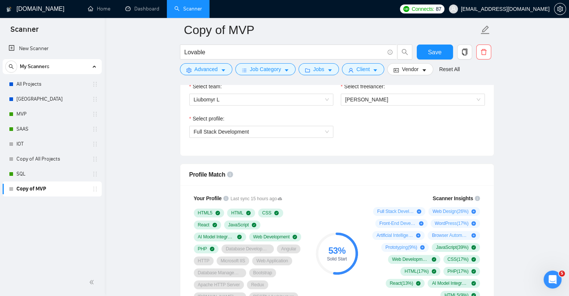
scroll to position [408, 0]
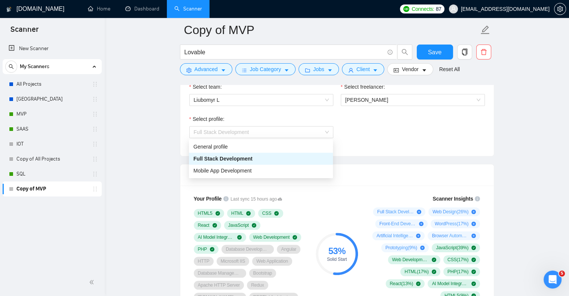
click at [284, 132] on span "Full Stack Development" at bounding box center [261, 131] width 135 height 11
click at [285, 150] on div "General profile" at bounding box center [260, 146] width 135 height 8
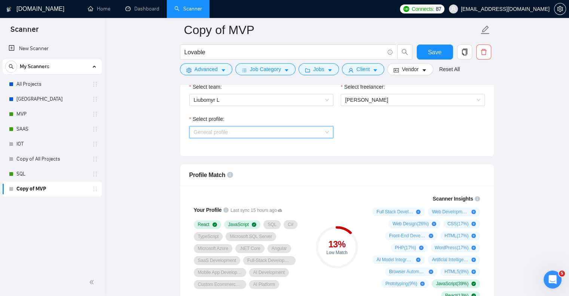
click at [278, 135] on span "General profile" at bounding box center [261, 131] width 135 height 11
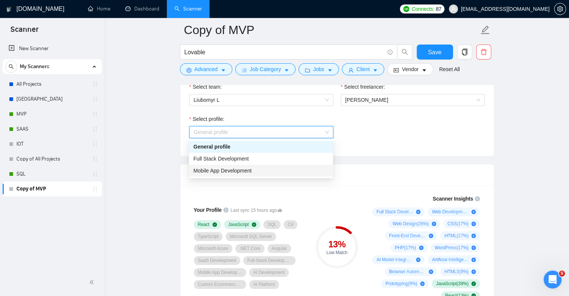
click at [288, 172] on div "Mobile App Development" at bounding box center [260, 170] width 135 height 8
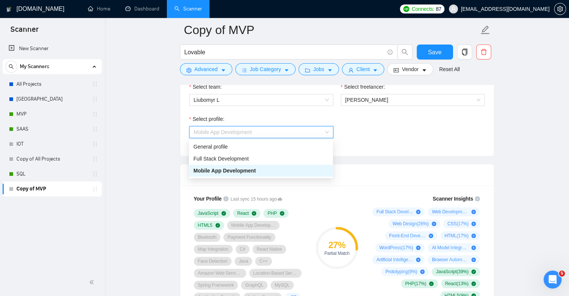
click at [280, 134] on span "Mobile App Development" at bounding box center [261, 131] width 135 height 11
click at [277, 161] on div "Full Stack Development" at bounding box center [260, 158] width 135 height 8
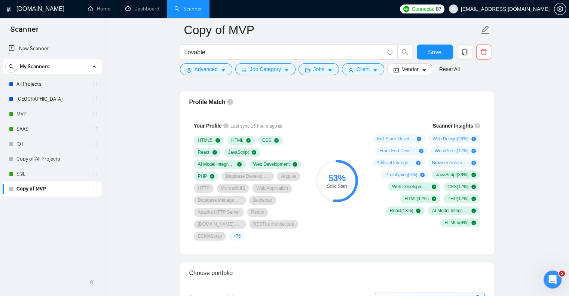
scroll to position [481, 0]
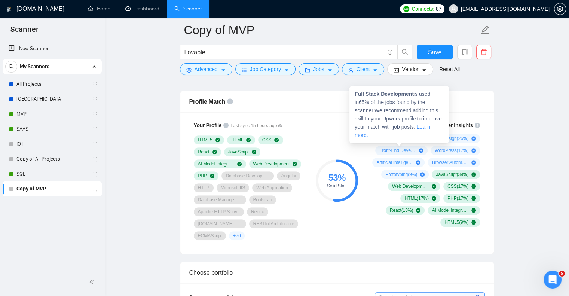
click at [422, 136] on div "Full Stack Development ( 65 %)" at bounding box center [399, 138] width 52 height 9
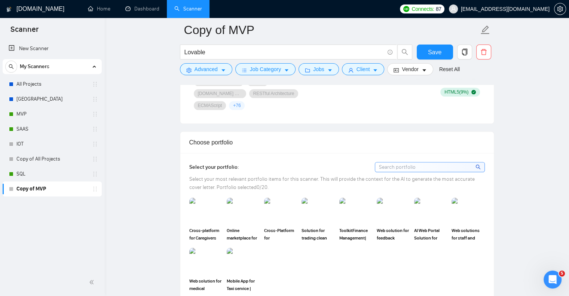
scroll to position [612, 0]
click at [215, 198] on img at bounding box center [205, 210] width 31 height 25
click at [254, 197] on img at bounding box center [243, 210] width 33 height 26
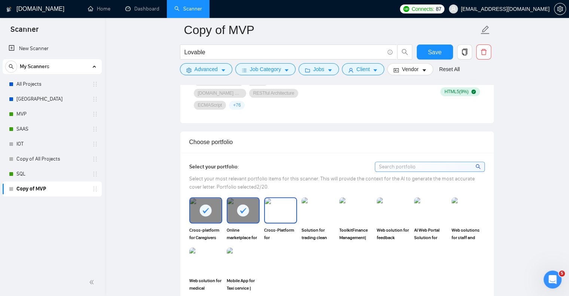
click at [296, 198] on img at bounding box center [280, 210] width 31 height 25
click at [322, 198] on img at bounding box center [317, 210] width 31 height 25
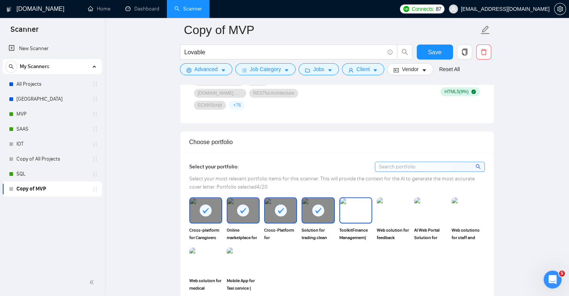
click at [359, 198] on img at bounding box center [355, 210] width 31 height 25
click at [400, 210] on div at bounding box center [393, 210] width 33 height 26
click at [425, 205] on img at bounding box center [430, 210] width 33 height 26
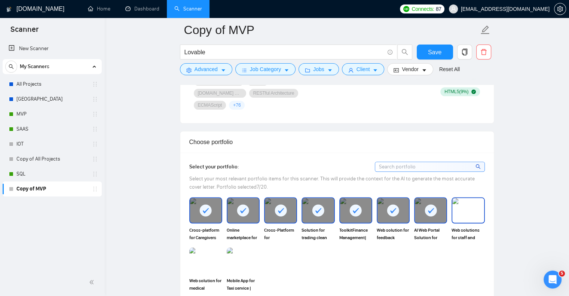
click at [455, 205] on img at bounding box center [467, 210] width 31 height 25
click at [191, 260] on img at bounding box center [205, 260] width 31 height 25
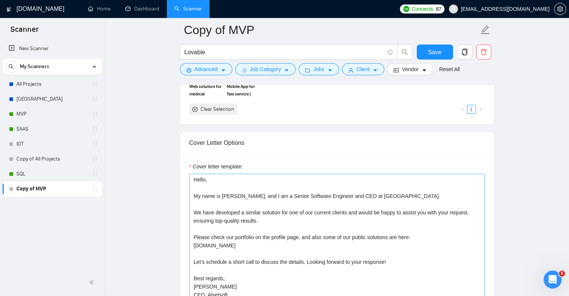
scroll to position [800, 0]
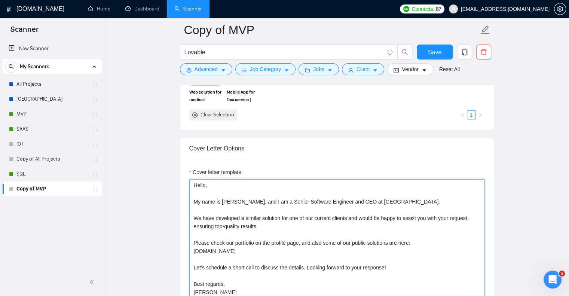
click at [209, 179] on textarea "Hello, My name is [PERSON_NAME], and I am a Senior Software Engineer and CEO at…" at bounding box center [336, 263] width 295 height 168
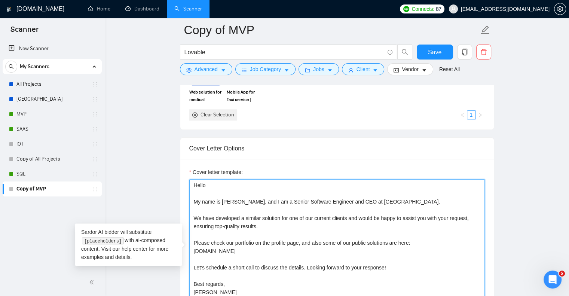
paste textarea "[Provide a short and interesting answer]"
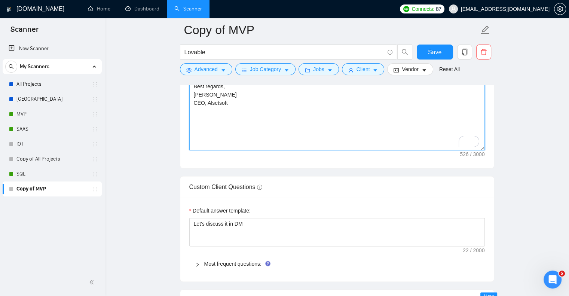
scroll to position [999, 0]
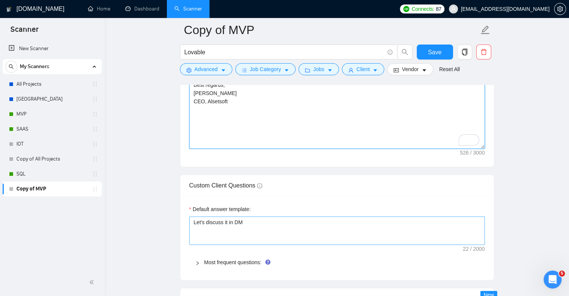
type textarea "Hello [Provide client's name] My name is Liubomyr Liubchynskyi, and I am a Seni…"
click at [252, 216] on textarea "Let's discuss it in DM" at bounding box center [336, 230] width 295 height 28
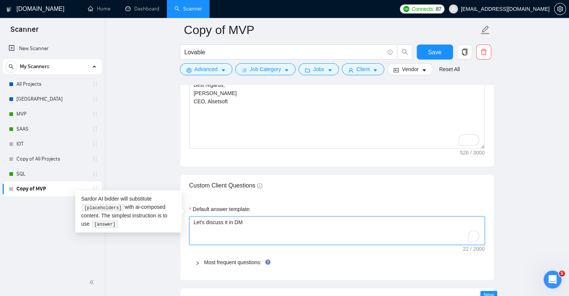
click at [252, 216] on textarea "Let's discuss it in DM" at bounding box center [336, 230] width 295 height 28
paste textarea "[Provide a short and interesting answer]"
type textarea "[Provide a short and interesting answer]"
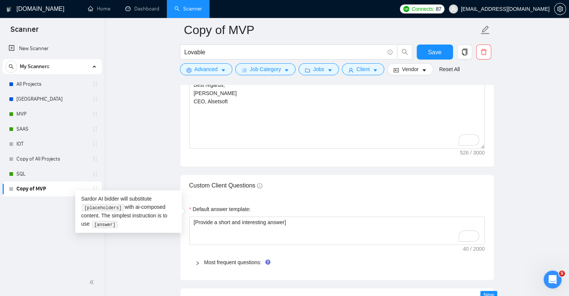
click at [229, 254] on div "Most frequent questions:" at bounding box center [336, 262] width 295 height 17
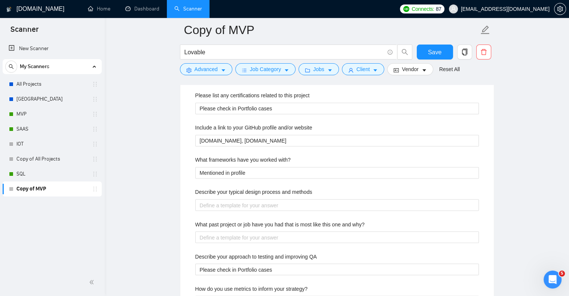
scroll to position [1216, 0]
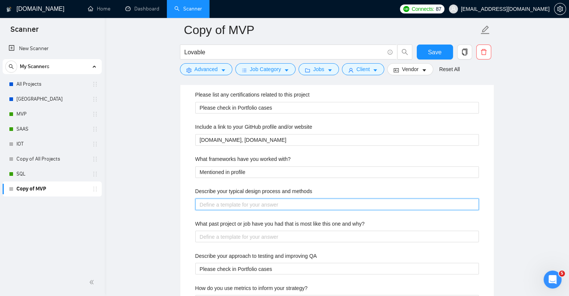
click at [234, 198] on methods "Describe your typical design process and methods" at bounding box center [336, 204] width 283 height 12
paste methods "[Provide a short and interesting answer]"
type methods "[Provide a short and interesting answer]"
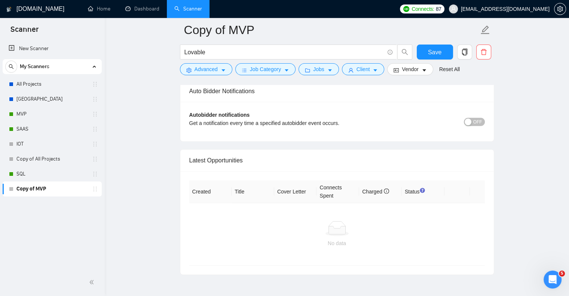
scroll to position [2177, 0]
click at [470, 118] on div "button" at bounding box center [467, 121] width 7 height 7
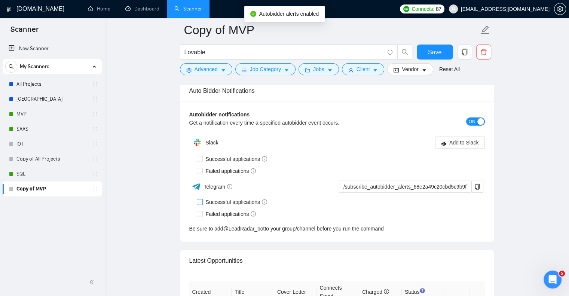
click at [228, 198] on span "Successful applications" at bounding box center [237, 202] width 68 height 8
click at [202, 199] on input "Successful applications" at bounding box center [199, 201] width 5 height 5
checkbox input "true"
click at [224, 210] on span "Failed applications" at bounding box center [231, 214] width 56 height 8
click at [202, 211] on input "Failed applications" at bounding box center [199, 213] width 5 height 5
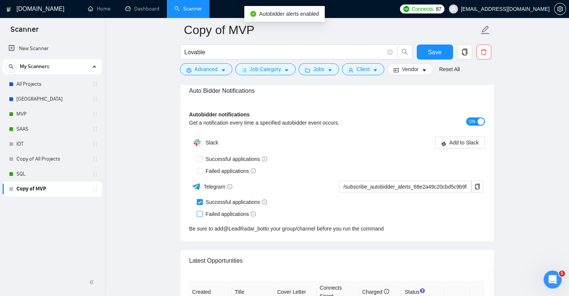
checkbox input "true"
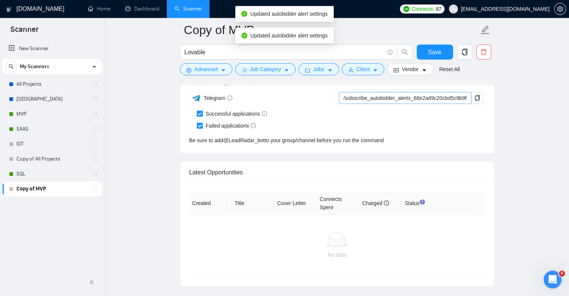
click at [369, 171] on div "Latest Opportunities" at bounding box center [336, 172] width 295 height 21
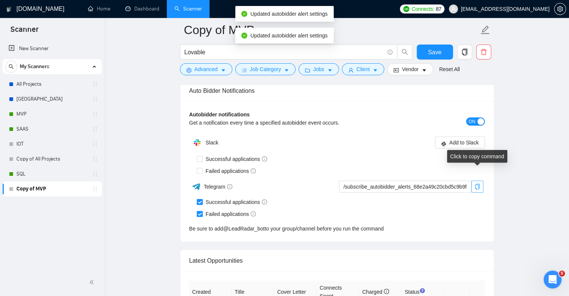
click at [475, 181] on button "button" at bounding box center [477, 187] width 12 height 12
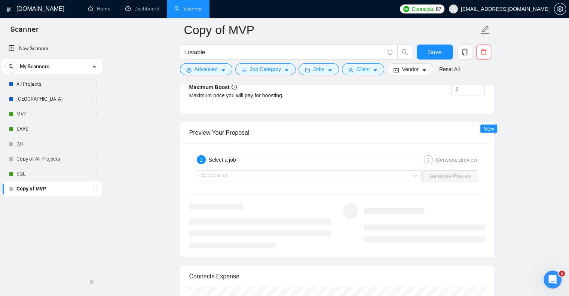
scroll to position [1779, 0]
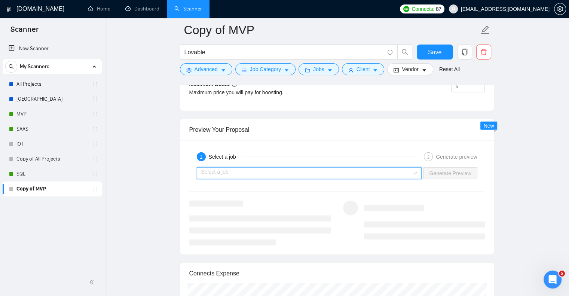
click at [219, 168] on input "search" at bounding box center [306, 173] width 211 height 11
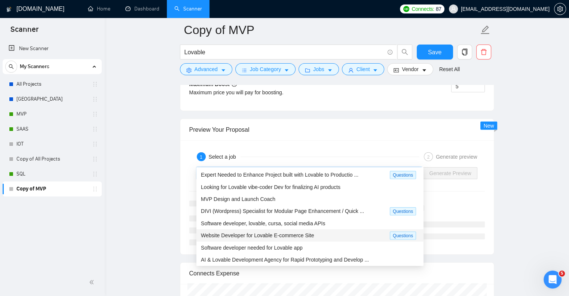
click at [254, 235] on span "Website Developer for Lovable E-commerce Site" at bounding box center [257, 235] width 113 height 6
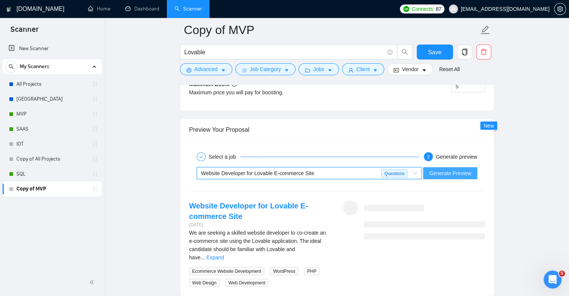
click at [438, 169] on span "Generate Preview" at bounding box center [450, 173] width 42 height 8
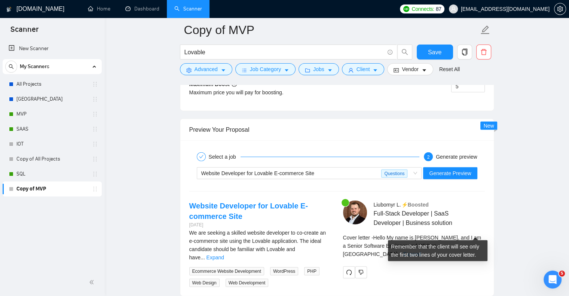
click at [421, 251] on link "Expand" at bounding box center [412, 254] width 18 height 6
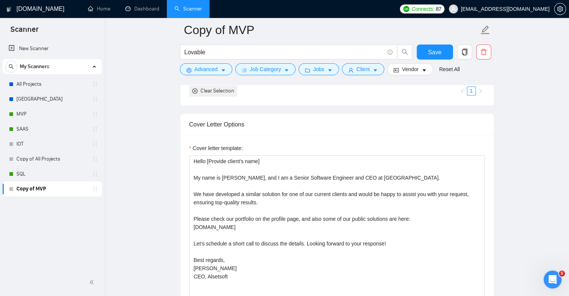
scroll to position [824, 0]
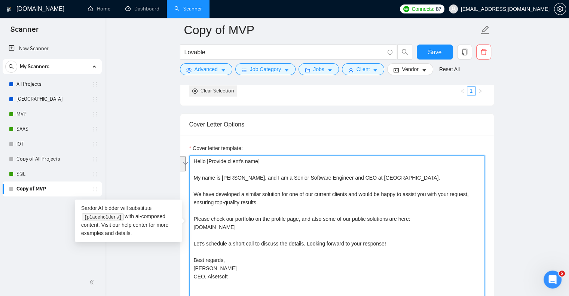
drag, startPoint x: 193, startPoint y: 206, endPoint x: 247, endPoint y: 211, distance: 54.5
click at [247, 211] on textarea "Hello [Provide client's name] My name is Liubomyr Liubchynskyi, and I am a Seni…" at bounding box center [336, 239] width 295 height 168
paste textarea "find the attached files for your review and also check some of our public solut…"
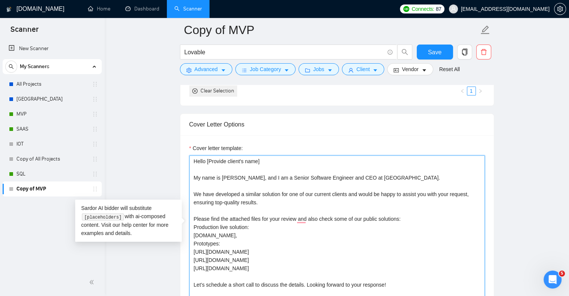
click at [289, 239] on textarea "Hello [Provide client's name] My name is Liubomyr Liubchynskyi, and I am a Seni…" at bounding box center [336, 239] width 295 height 168
click at [273, 232] on textarea "Hello [Provide client's name] My name is Liubomyr Liubchynskyi, and I am a Seni…" at bounding box center [336, 239] width 295 height 168
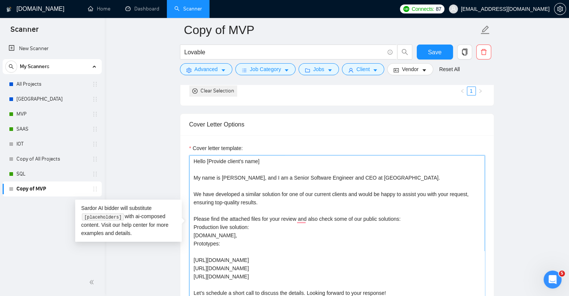
paste textarea "https://real-deal-link.lovable.app/"
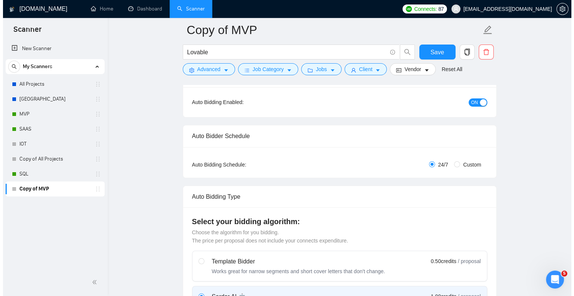
scroll to position [0, 0]
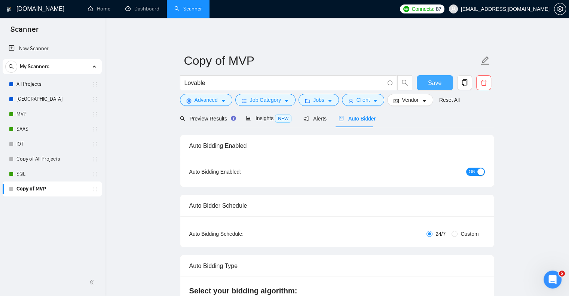
type textarea "Hello [Provide client's name] My name is Liubomyr Liubchynskyi, and I am a Seni…"
click at [438, 81] on span "Save" at bounding box center [434, 82] width 13 height 9
click at [212, 101] on span "Advanced" at bounding box center [205, 100] width 23 height 8
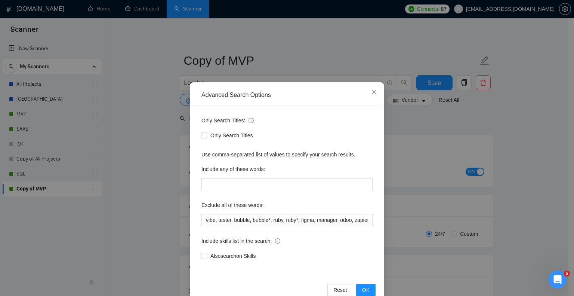
click at [169, 101] on div "Advanced Search Options Only Search Titles: Only Search Titles Use comma-separa…" at bounding box center [287, 148] width 574 height 296
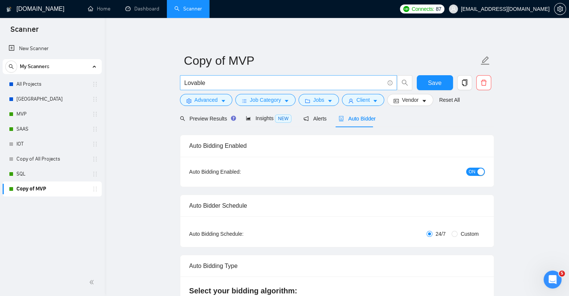
click at [184, 84] on span "Lovable" at bounding box center [288, 82] width 217 height 15
click at [185, 83] on input "Lovable" at bounding box center [284, 82] width 200 height 9
type input "AI | Lovable"
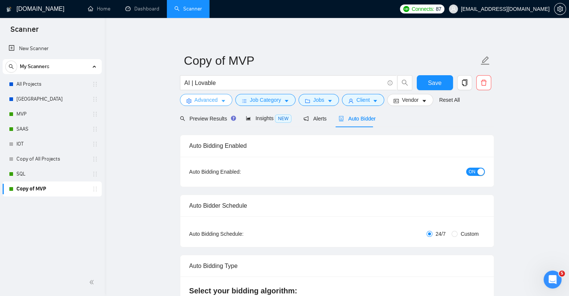
click at [206, 98] on span "Advanced" at bounding box center [205, 100] width 23 height 8
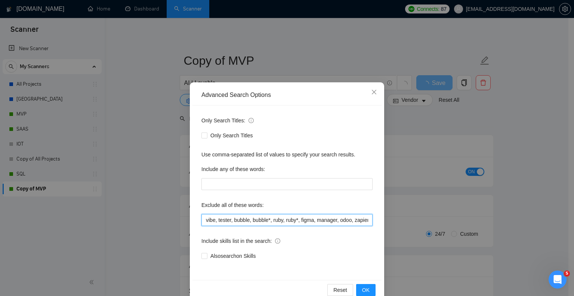
click at [289, 216] on input "vibe, tester, bubble, bubble*, ruby, ruby*, figma, manager, odoo, zapier, "join…" at bounding box center [287, 220] width 171 height 12
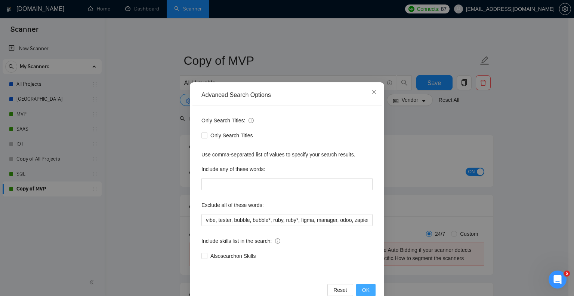
click at [366, 293] on span "OK" at bounding box center [365, 290] width 7 height 8
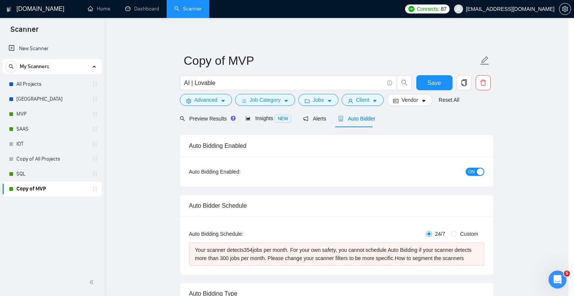
click at [366, 293] on div "Advanced Search Options Only Search Titles: Only Search Titles Use comma-separa…" at bounding box center [287, 148] width 574 height 296
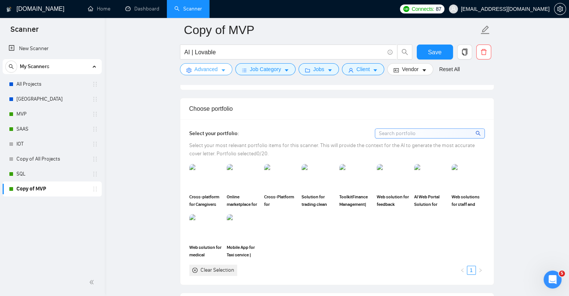
scroll to position [667, 0]
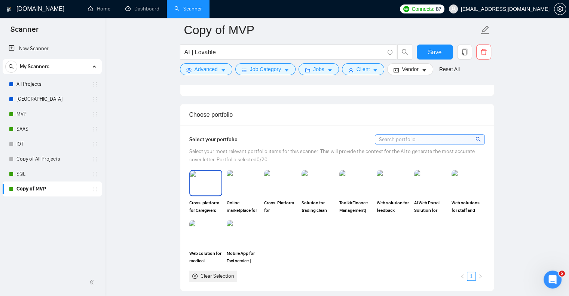
click at [200, 189] on img at bounding box center [205, 183] width 31 height 25
click at [252, 184] on img at bounding box center [242, 183] width 31 height 25
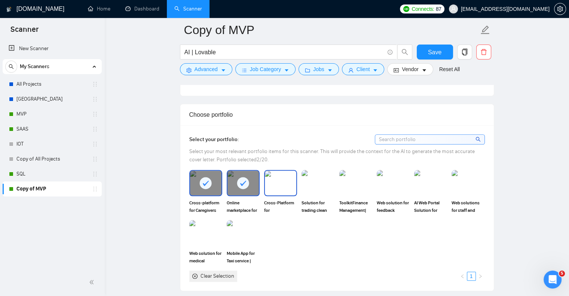
click at [289, 177] on img at bounding box center [280, 183] width 31 height 25
click at [304, 178] on img at bounding box center [317, 183] width 31 height 25
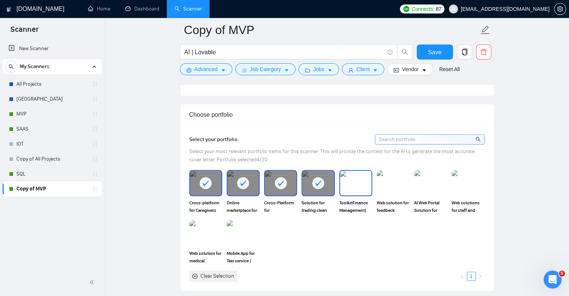
click at [346, 186] on img at bounding box center [355, 183] width 31 height 25
click at [434, 187] on img at bounding box center [430, 183] width 31 height 25
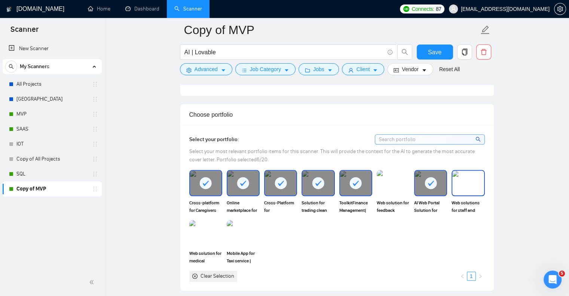
click at [461, 187] on img at bounding box center [467, 183] width 31 height 25
click at [196, 228] on img at bounding box center [205, 233] width 31 height 25
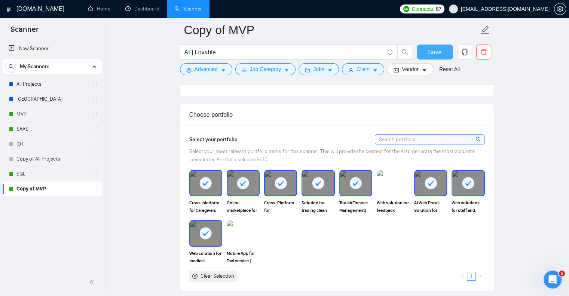
click at [434, 46] on button "Save" at bounding box center [435, 52] width 36 height 15
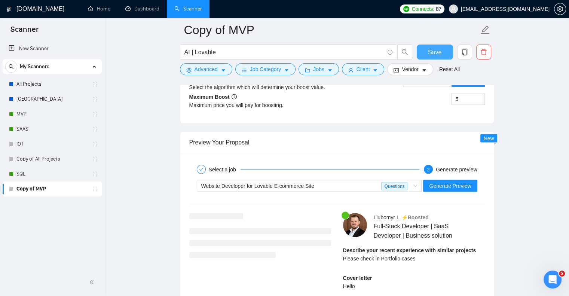
scroll to position [1464, 0]
click at [442, 184] on span "Generate Preview" at bounding box center [450, 185] width 42 height 8
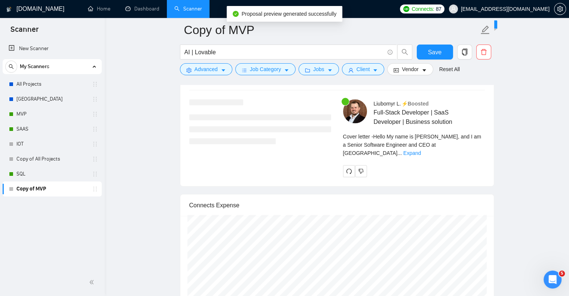
scroll to position [1578, 0]
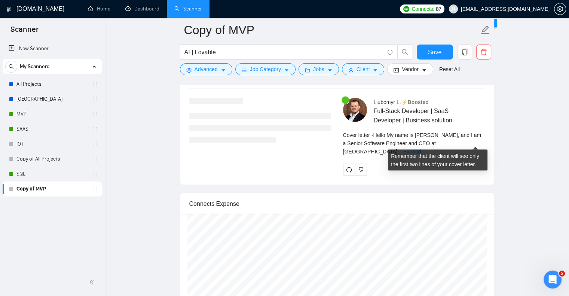
click at [421, 148] on link "Expand" at bounding box center [412, 151] width 18 height 6
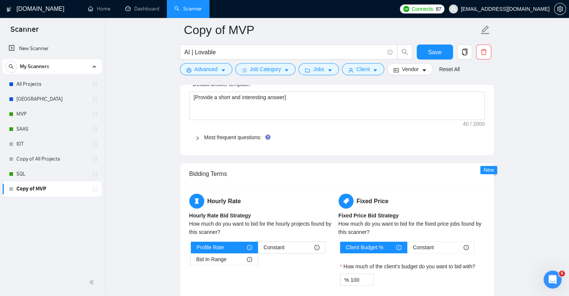
scroll to position [1163, 0]
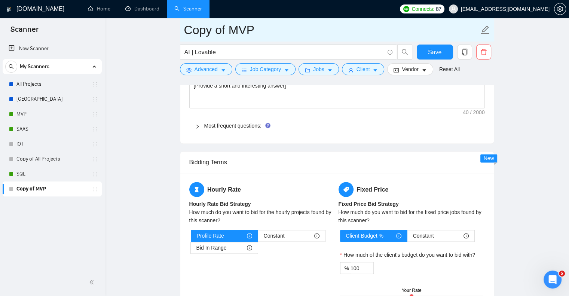
drag, startPoint x: 256, startPoint y: 32, endPoint x: 180, endPoint y: 35, distance: 76.0
click at [180, 35] on span "Copy of MVP" at bounding box center [337, 30] width 314 height 24
type input "AI | Lovable"
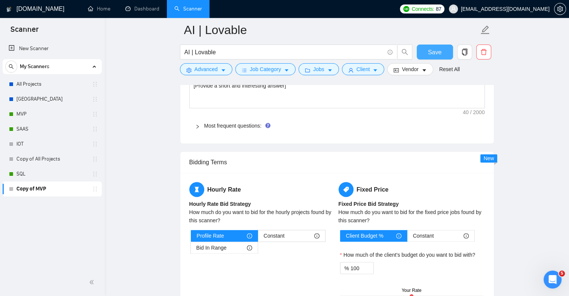
click at [424, 50] on button "Save" at bounding box center [435, 52] width 36 height 15
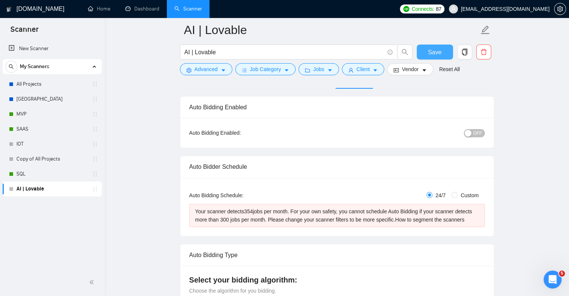
scroll to position [0, 0]
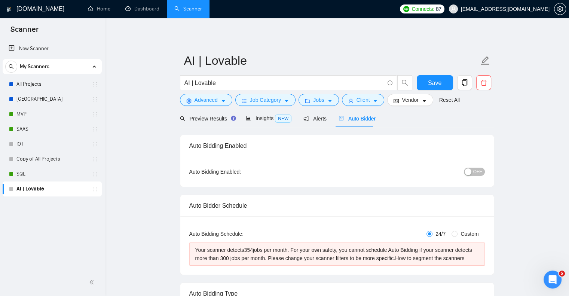
click at [484, 169] on div "OFF" at bounding box center [435, 171] width 98 height 9
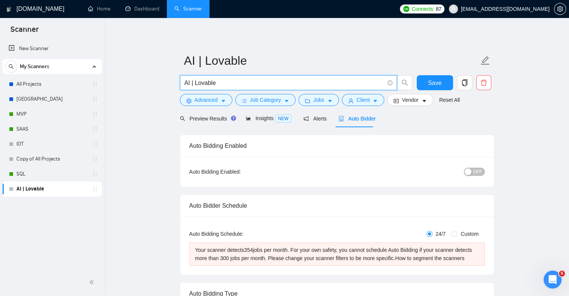
drag, startPoint x: 193, startPoint y: 83, endPoint x: 163, endPoint y: 88, distance: 29.8
type input "Lovable"
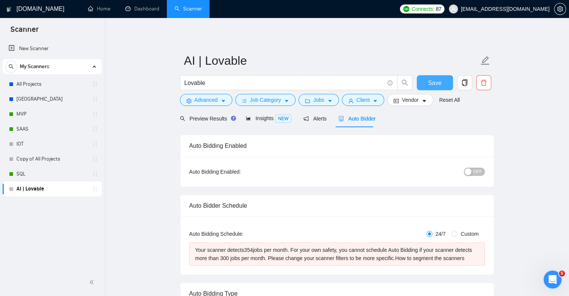
click at [423, 82] on button "Save" at bounding box center [435, 82] width 36 height 15
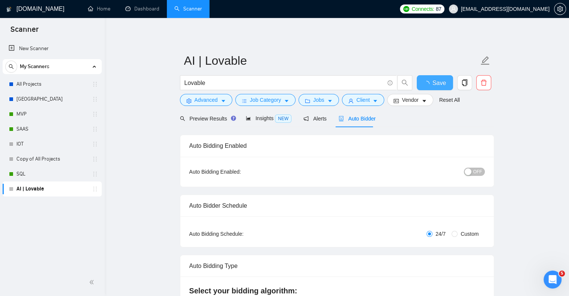
checkbox input "true"
click at [475, 174] on span "OFF" at bounding box center [477, 172] width 9 height 8
click at [427, 80] on button "Save" at bounding box center [435, 82] width 36 height 15
checkbox input "true"
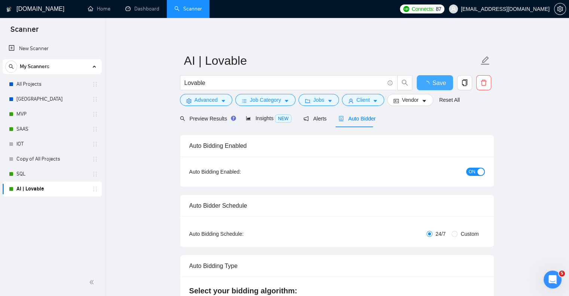
checkbox input "true"
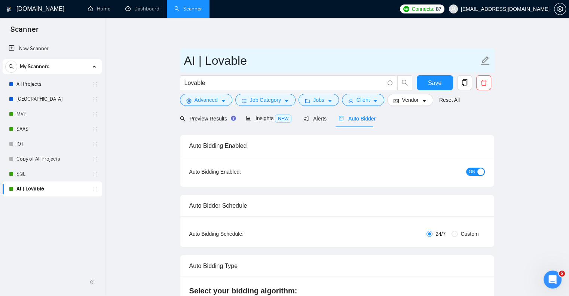
drag, startPoint x: 207, startPoint y: 67, endPoint x: 174, endPoint y: 65, distance: 33.3
type input "Lovable"
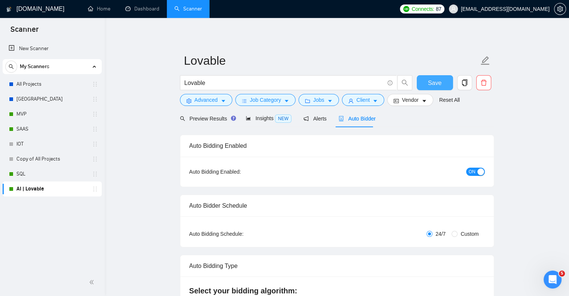
click at [442, 86] on button "Save" at bounding box center [435, 82] width 36 height 15
checkbox input "true"
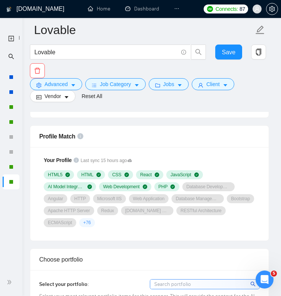
scroll to position [523, 0]
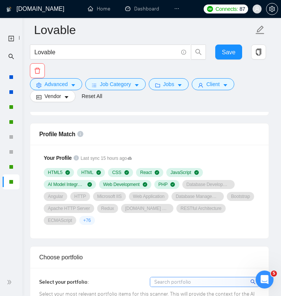
click at [252, 104] on form "Lovable Lovable Save Advanced Job Category Jobs Client Vendor Reset All" at bounding box center [149, 62] width 239 height 88
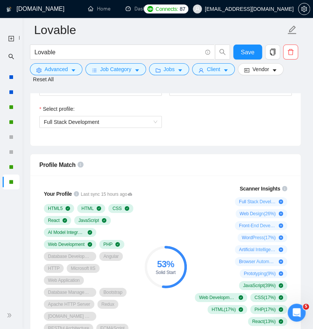
scroll to position [436, 0]
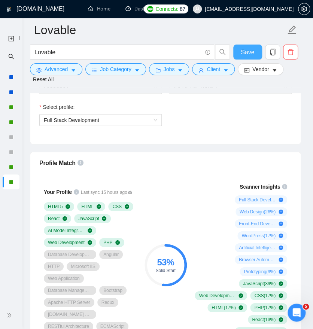
click at [239, 48] on button "Save" at bounding box center [247, 52] width 29 height 15
